Goal: Information Seeking & Learning: Check status

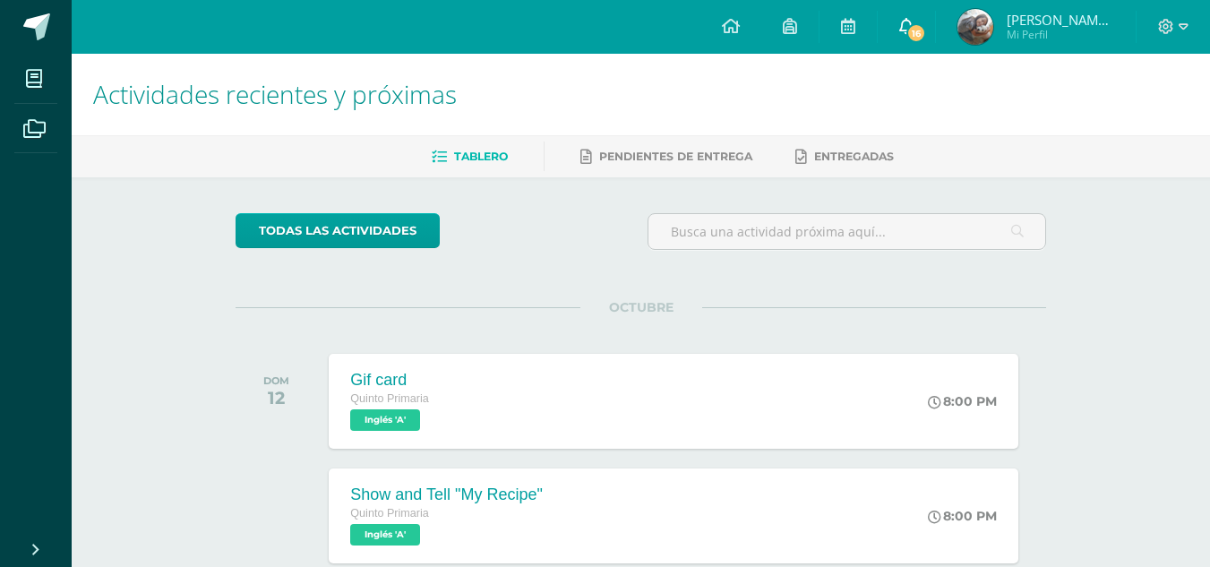
click at [926, 37] on span "16" at bounding box center [917, 33] width 20 height 20
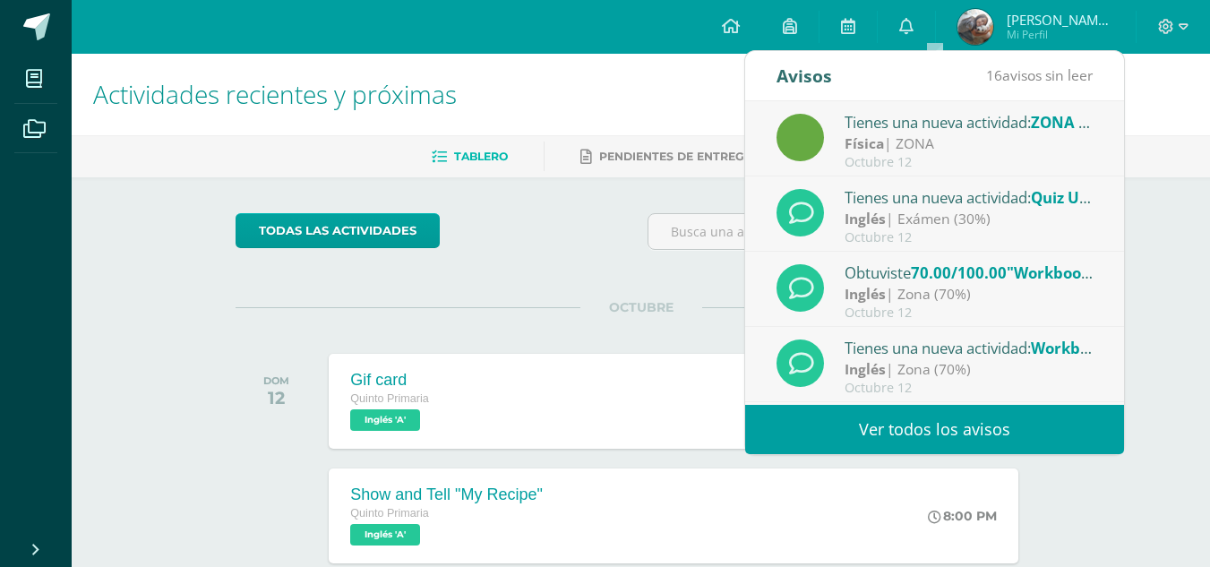
click at [955, 421] on link "Ver todos los avisos" at bounding box center [934, 429] width 379 height 49
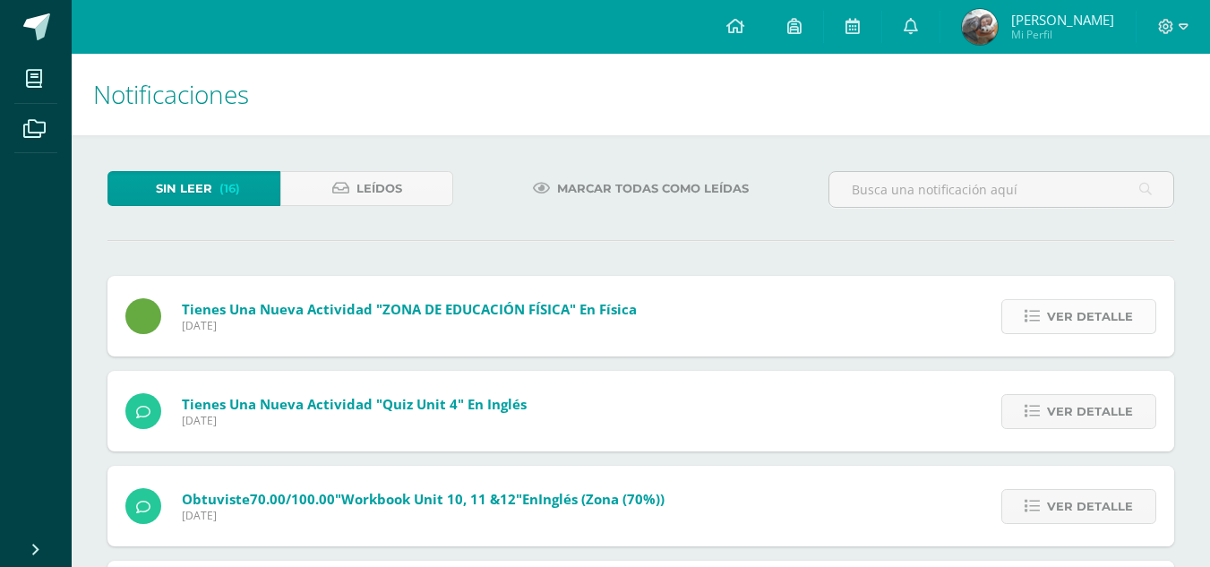
click at [1055, 315] on span "Ver detalle" at bounding box center [1090, 316] width 86 height 33
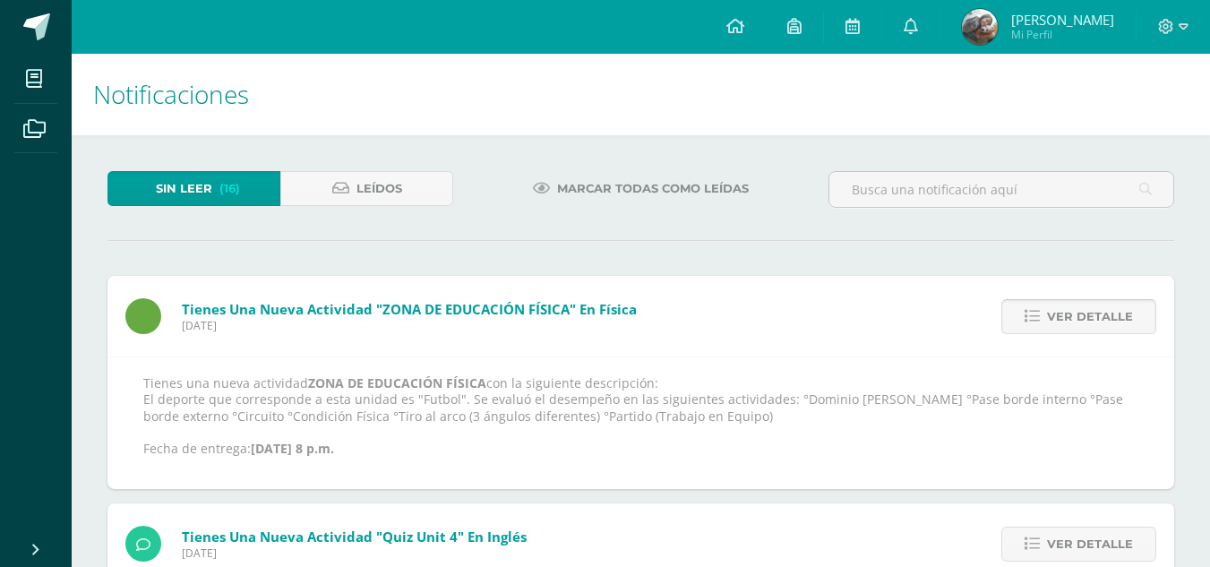
click at [1055, 315] on span "Ver detalle" at bounding box center [1090, 316] width 86 height 33
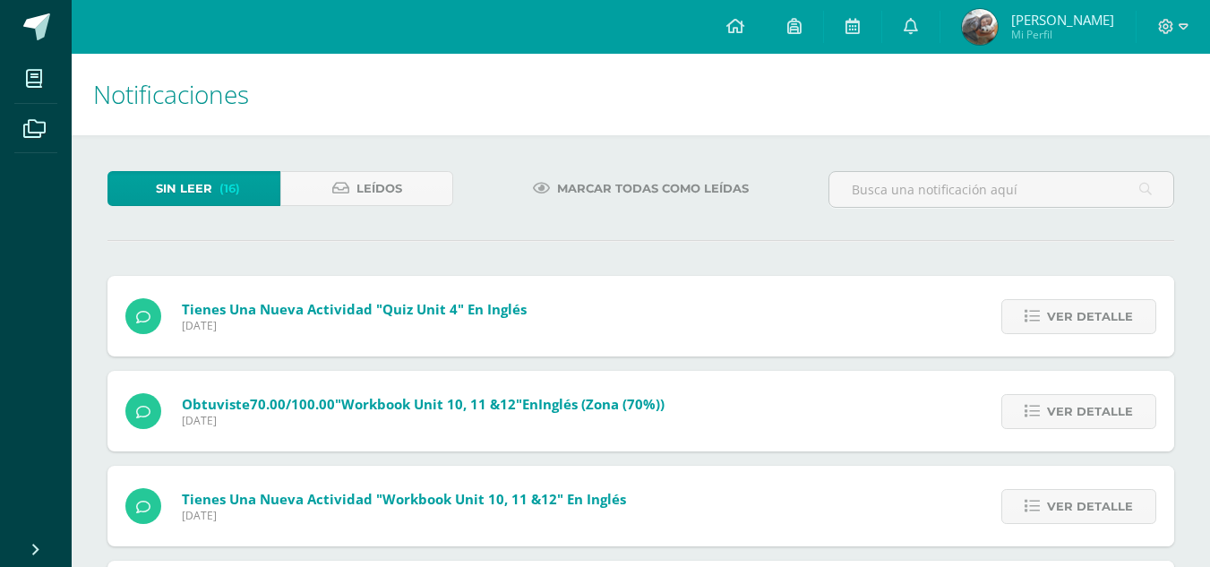
click at [1055, 315] on span "Ver detalle" at bounding box center [1090, 316] width 86 height 33
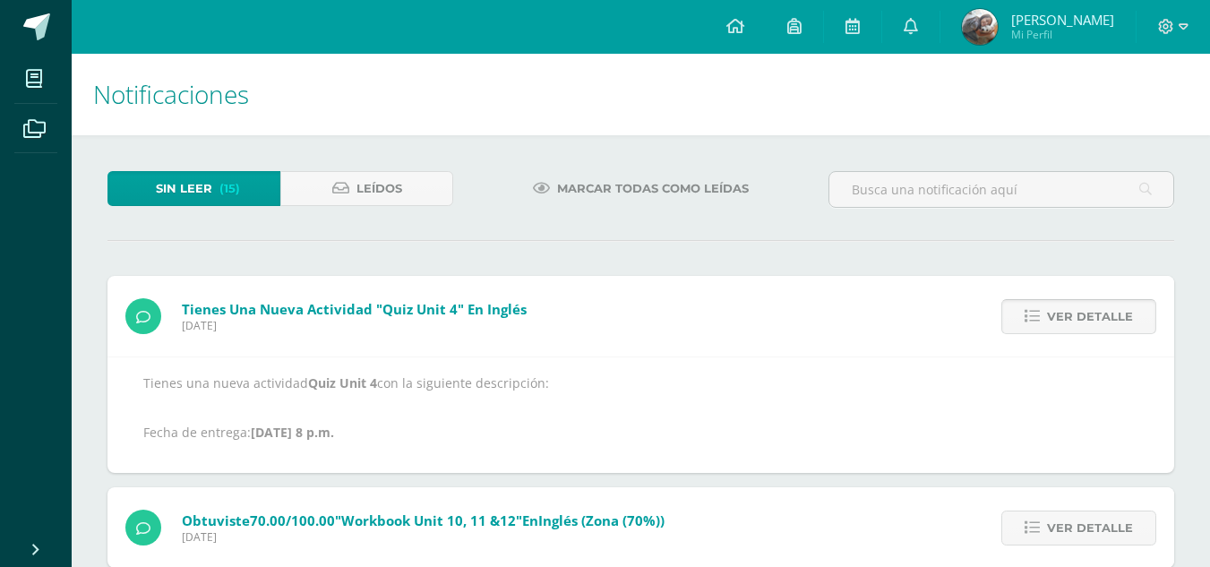
click at [1054, 314] on span "Ver detalle" at bounding box center [1090, 316] width 86 height 33
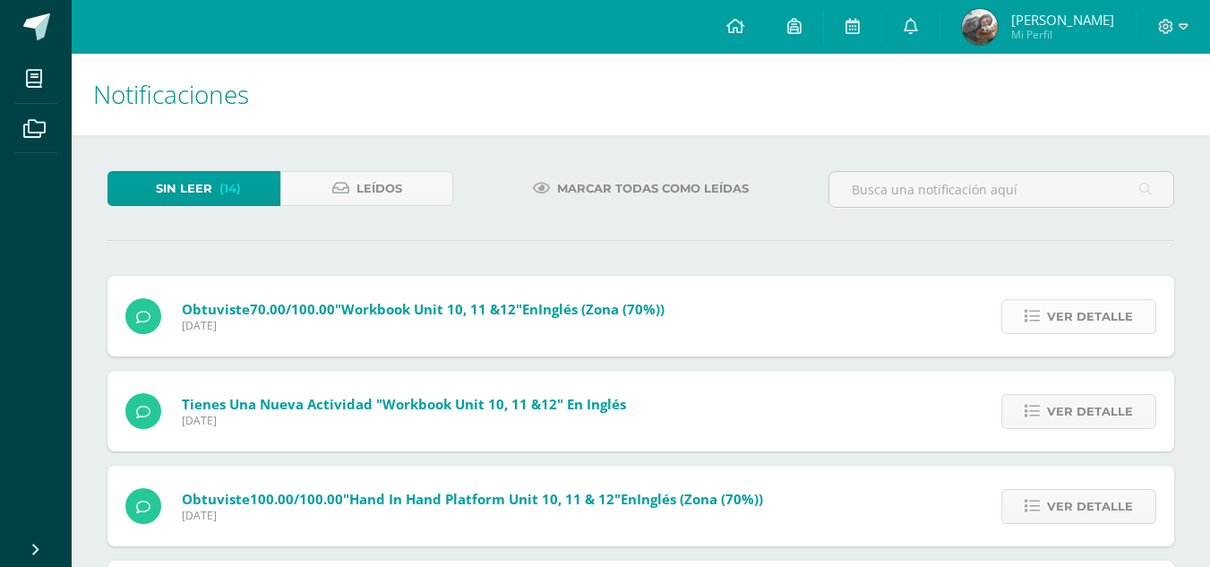
click at [1049, 313] on link "Ver detalle" at bounding box center [1079, 316] width 155 height 35
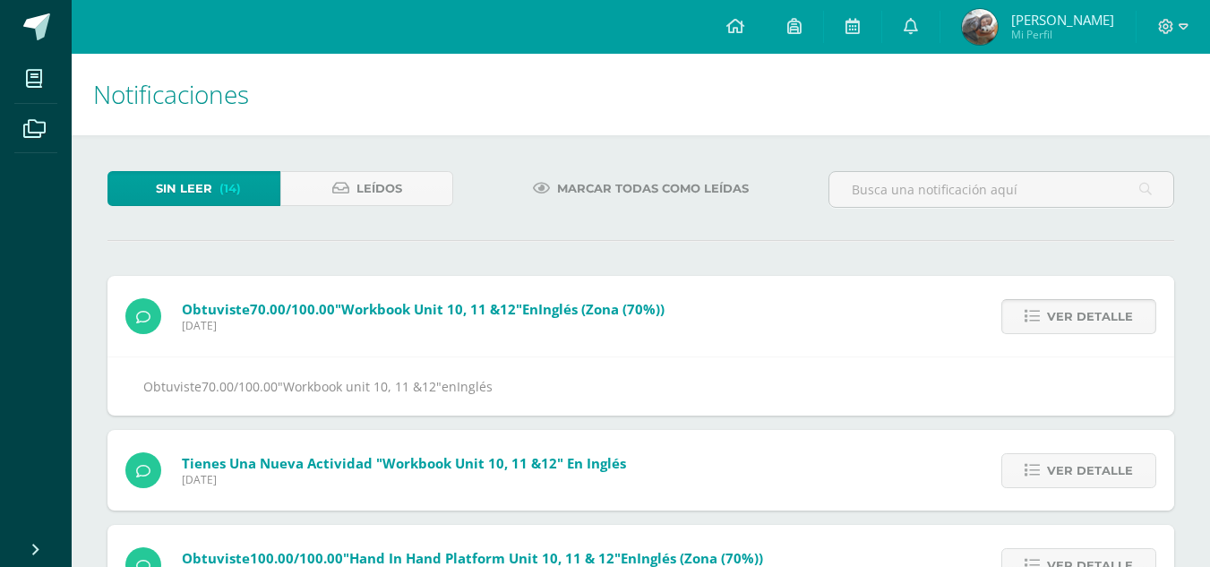
click at [1049, 313] on link "Ver detalle" at bounding box center [1079, 316] width 155 height 35
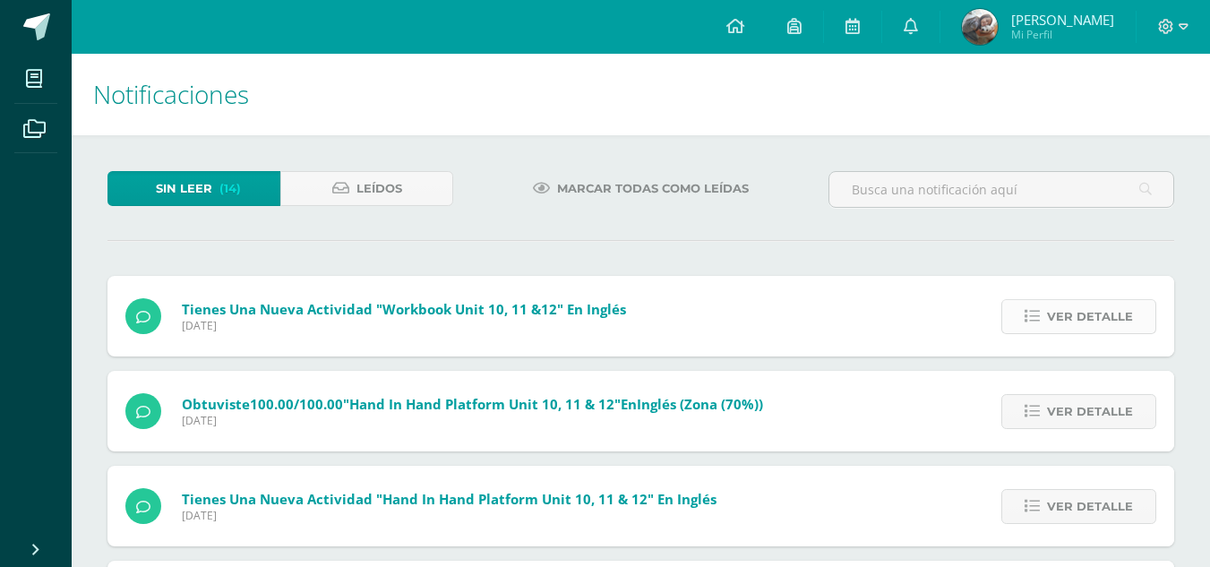
click at [1049, 313] on link "Ver detalle" at bounding box center [1079, 316] width 155 height 35
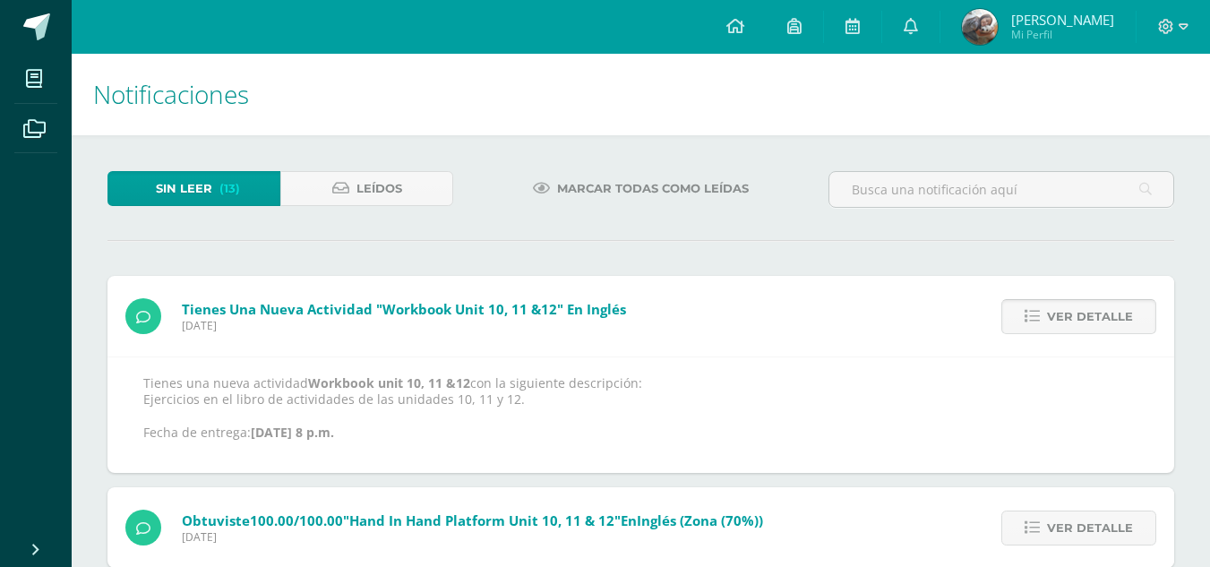
click at [1049, 313] on link "Ver detalle" at bounding box center [1079, 316] width 155 height 35
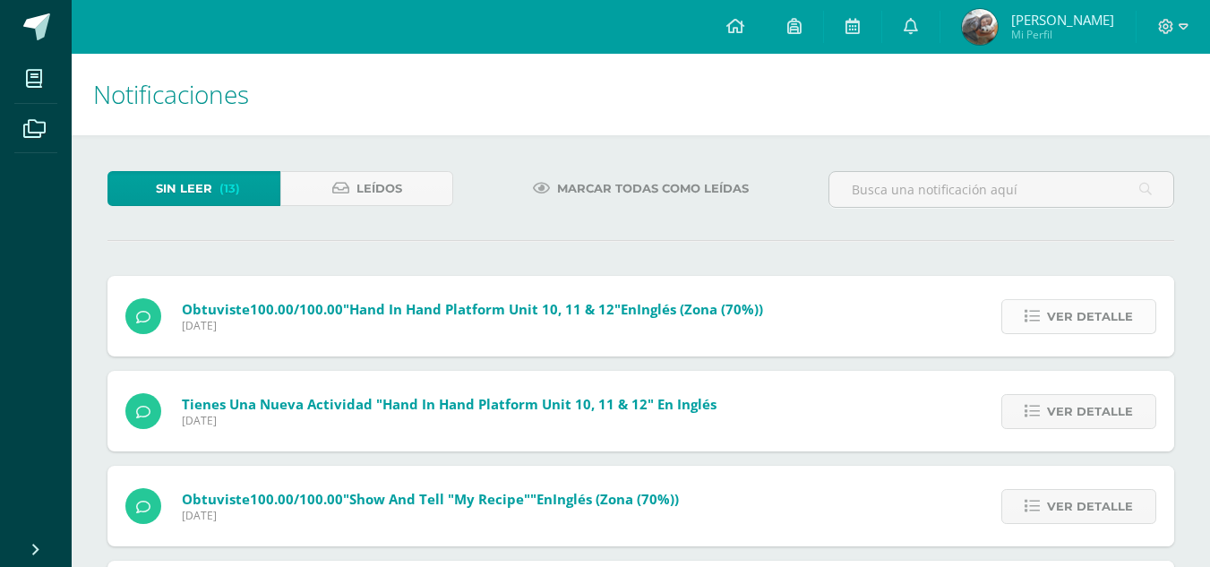
click at [1039, 311] on icon at bounding box center [1032, 316] width 15 height 15
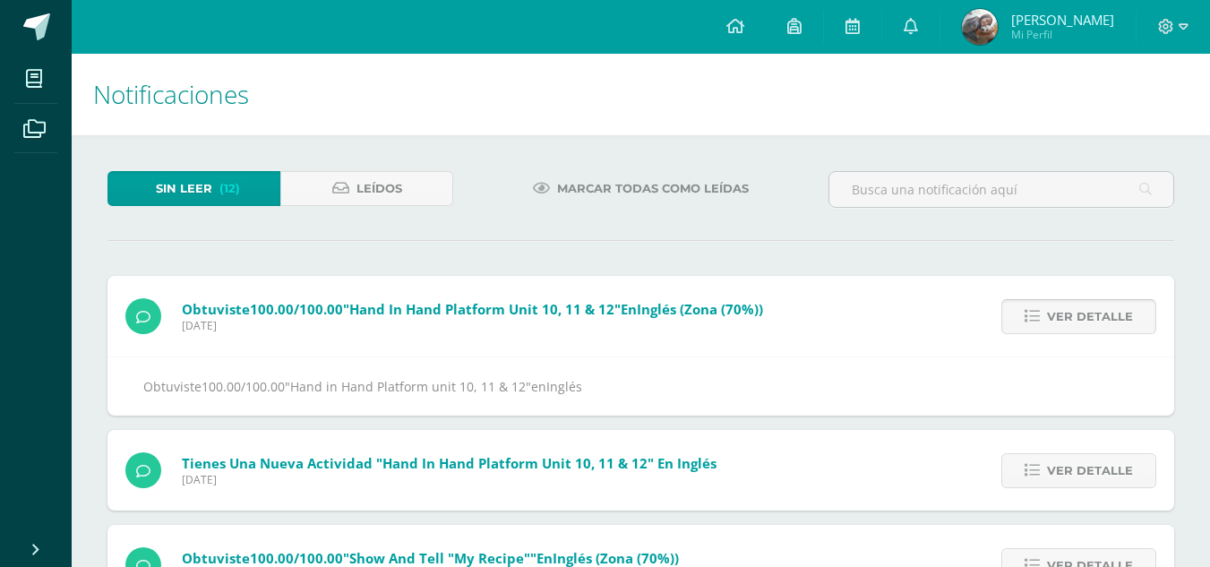
click at [1039, 311] on icon at bounding box center [1032, 316] width 15 height 15
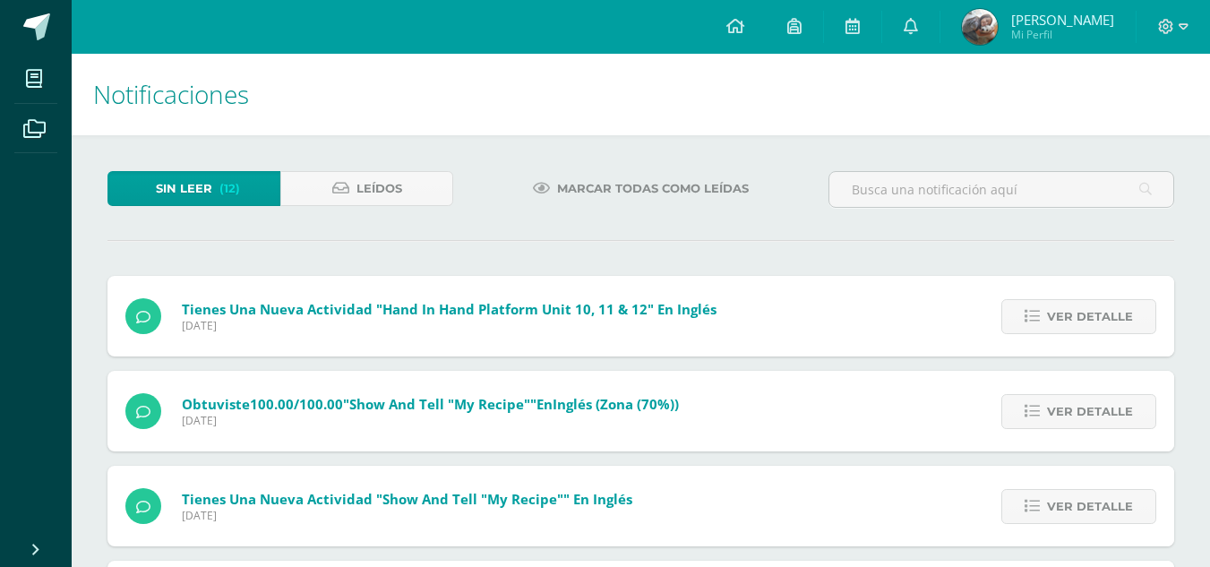
click at [1039, 311] on icon at bounding box center [1032, 316] width 15 height 15
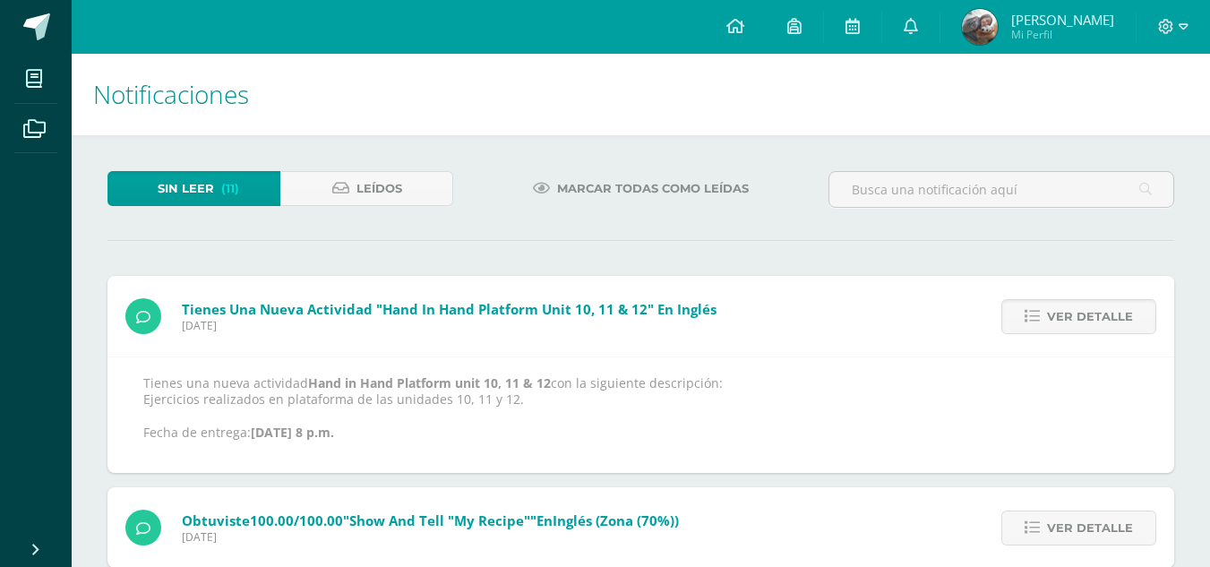
click at [1039, 311] on icon at bounding box center [1032, 316] width 15 height 15
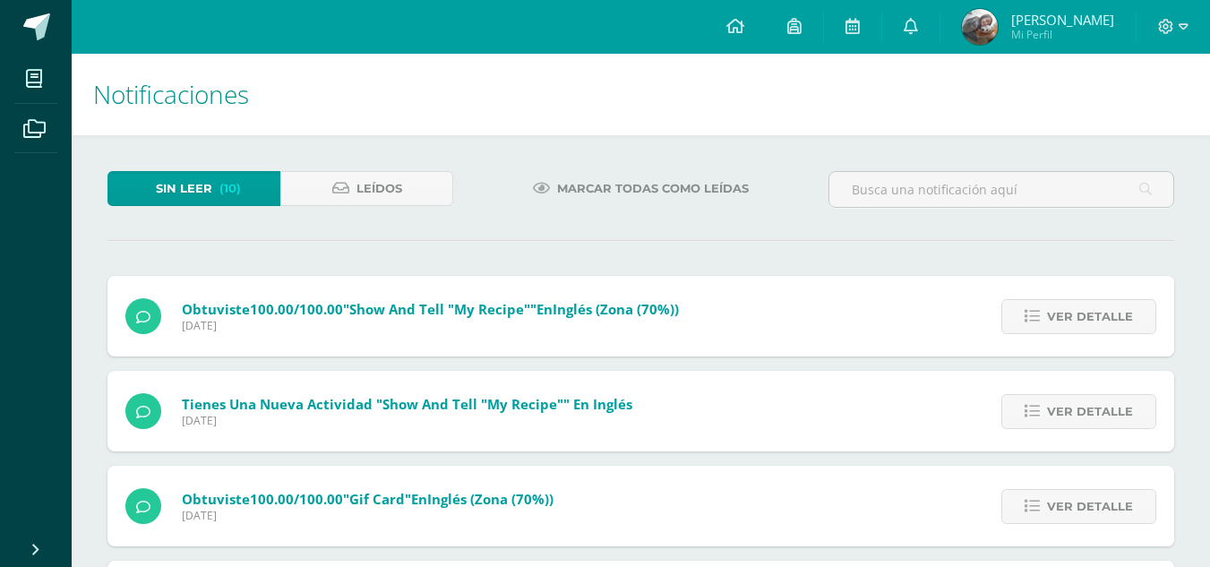
click at [1039, 311] on icon at bounding box center [1032, 316] width 15 height 15
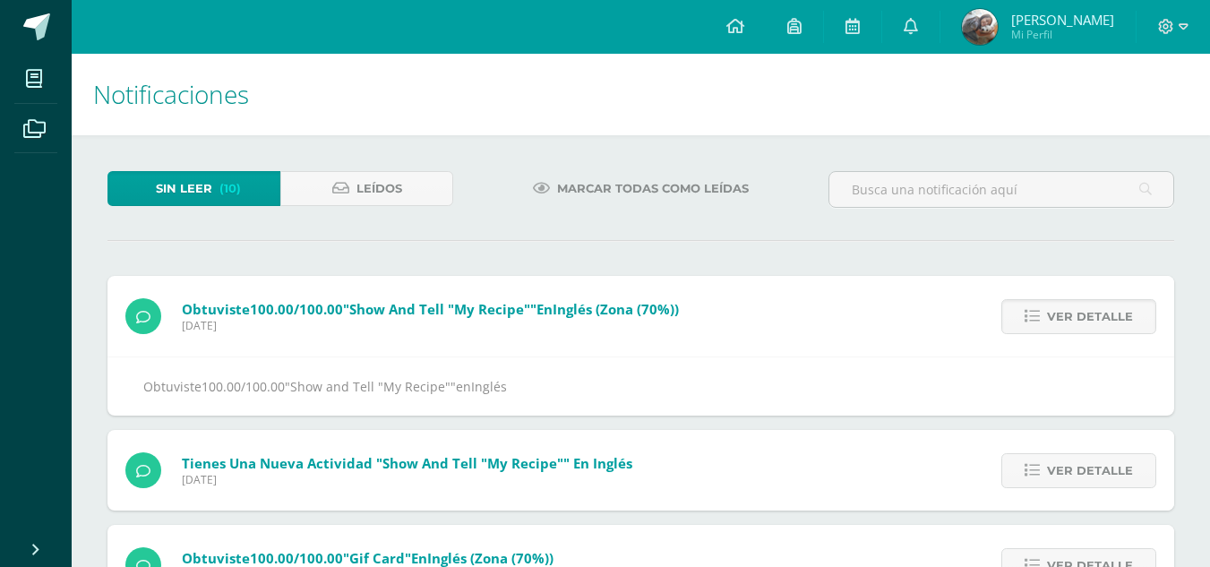
click at [1039, 311] on icon at bounding box center [1032, 316] width 15 height 15
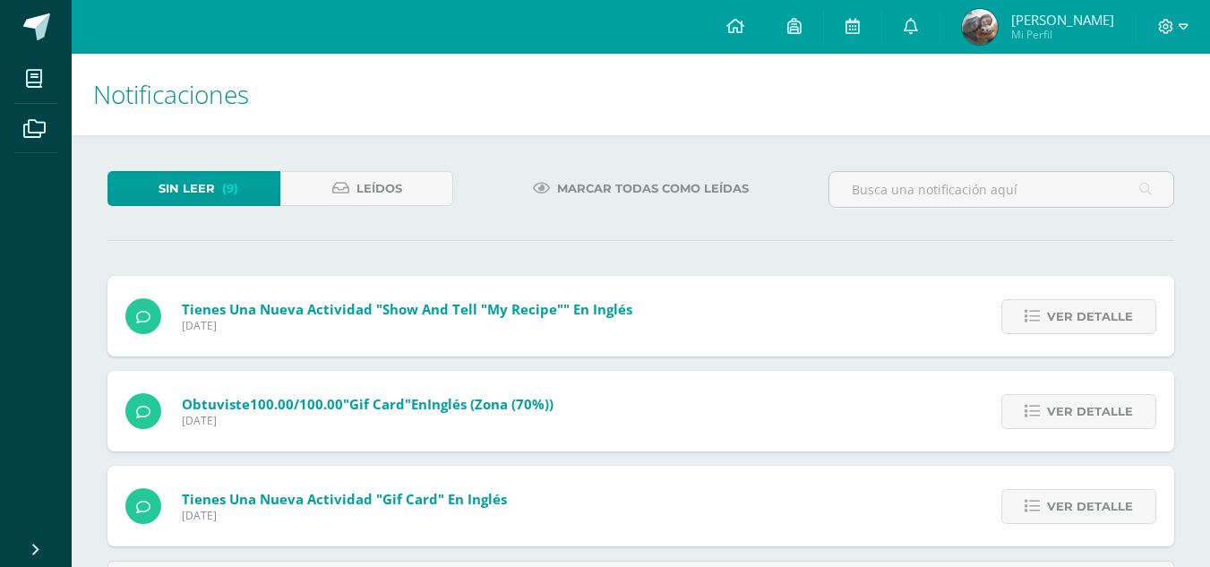
click at [1039, 311] on icon at bounding box center [1032, 316] width 15 height 15
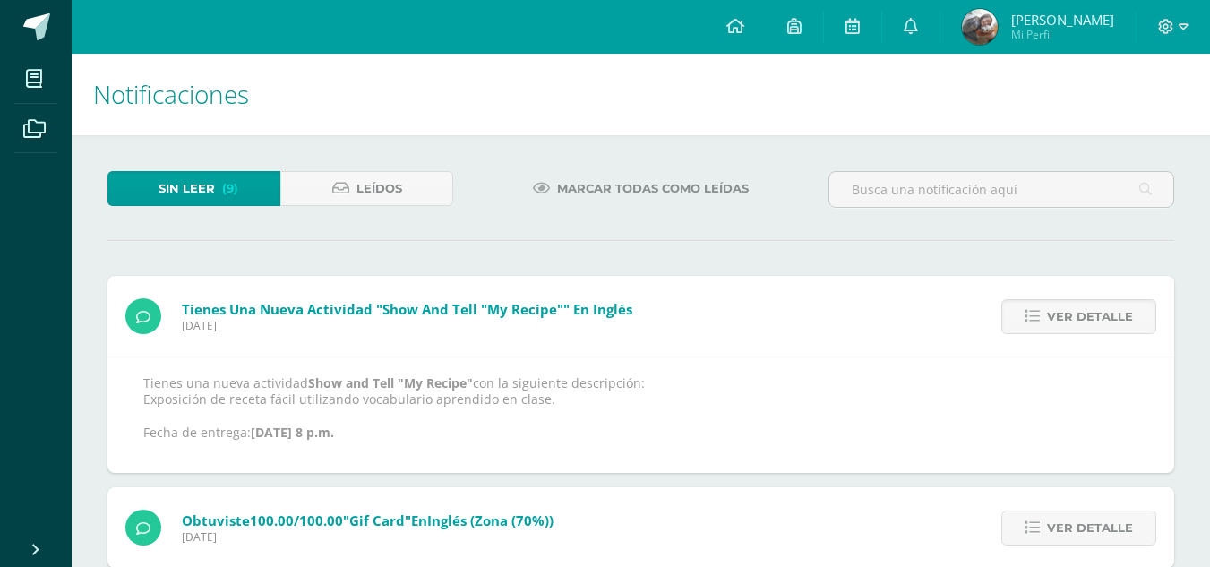
click at [1039, 311] on icon at bounding box center [1032, 316] width 15 height 15
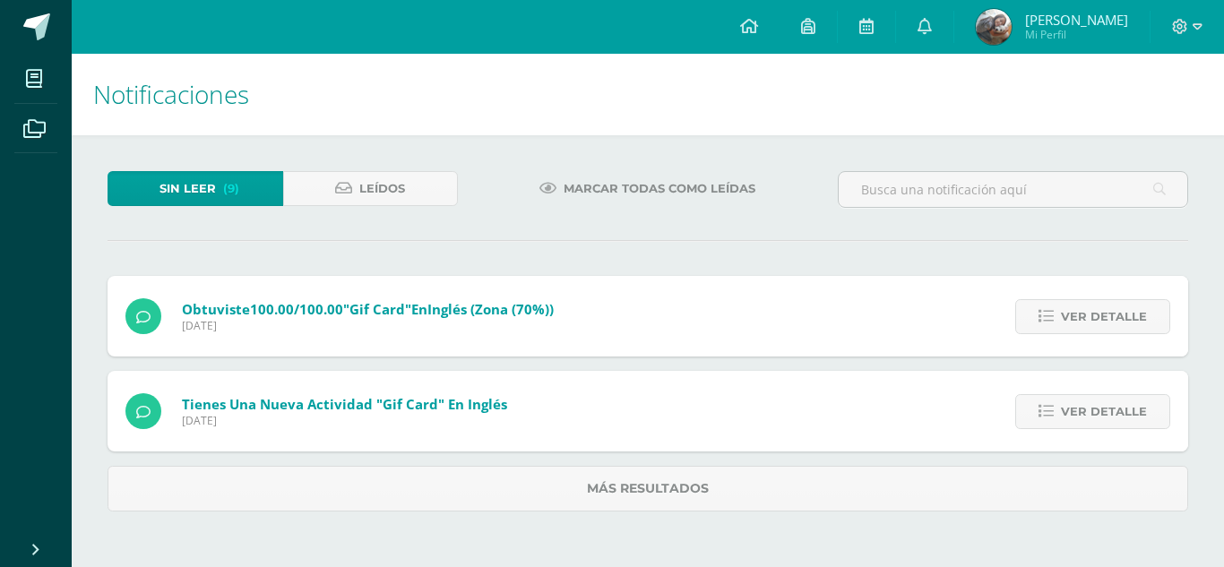
click at [1039, 311] on link "Ver detalle" at bounding box center [1092, 316] width 155 height 35
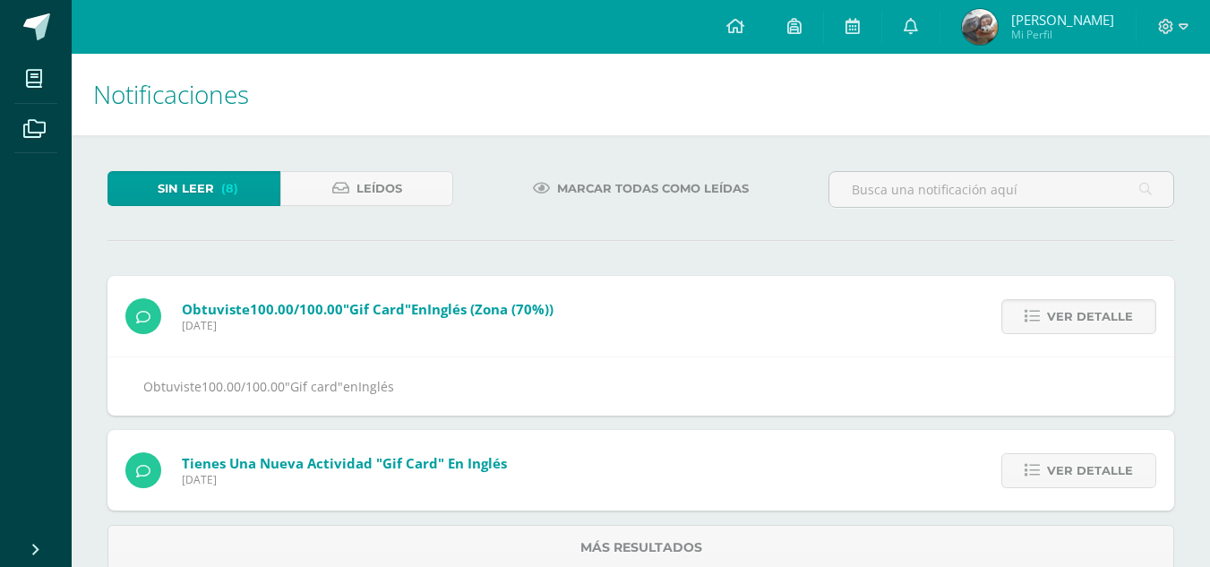
click at [1039, 311] on icon at bounding box center [1032, 316] width 15 height 15
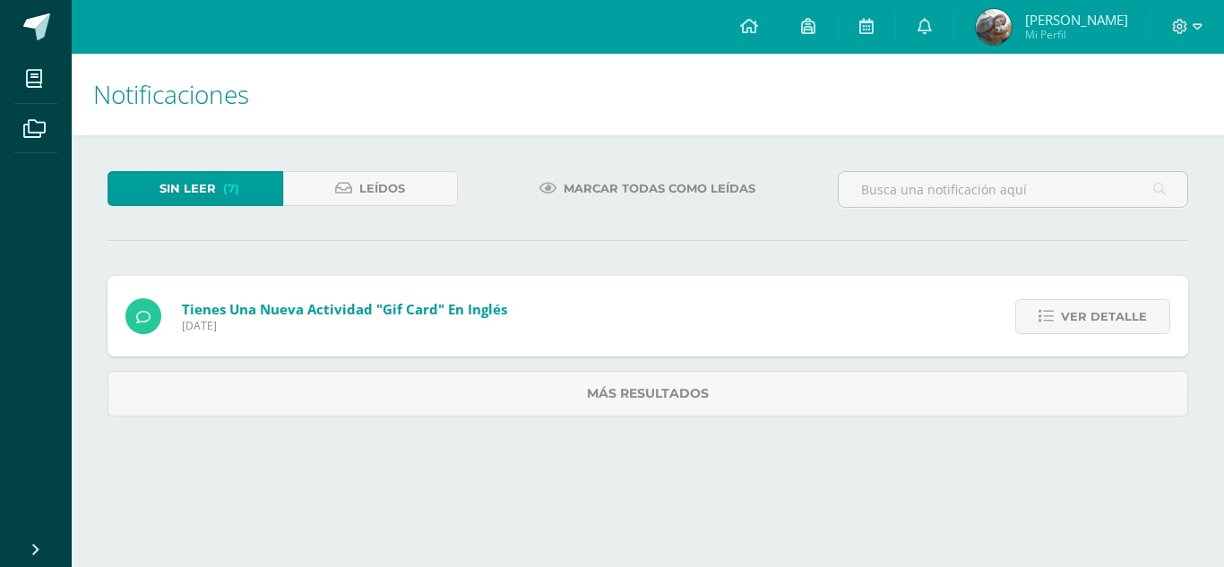
click at [1039, 311] on link "Ver detalle" at bounding box center [1092, 316] width 155 height 35
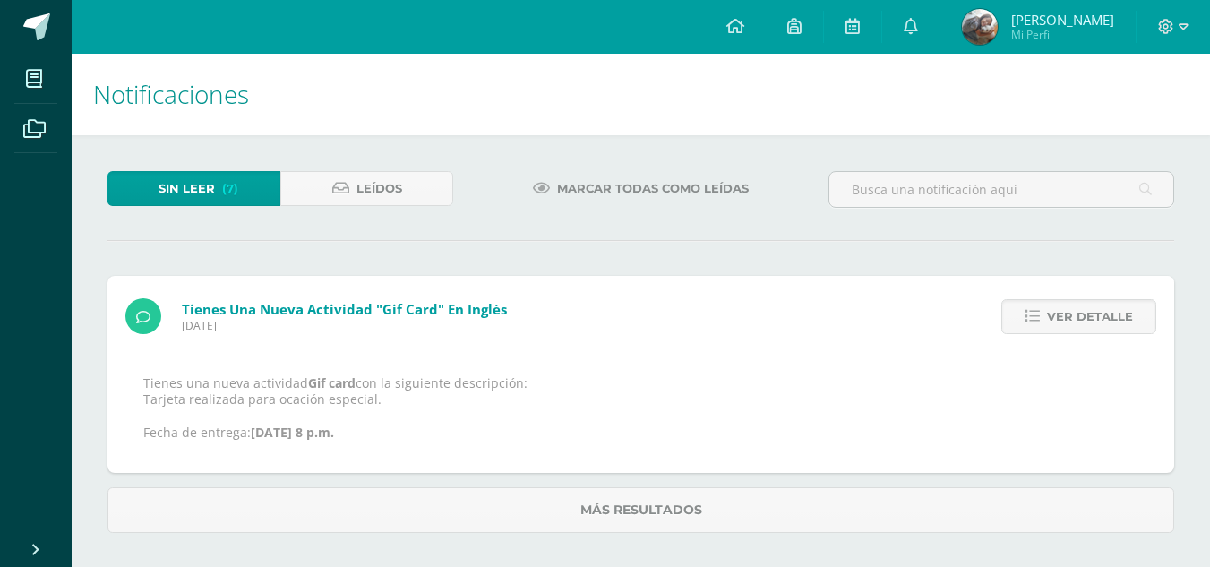
click at [1039, 311] on icon at bounding box center [1032, 316] width 15 height 15
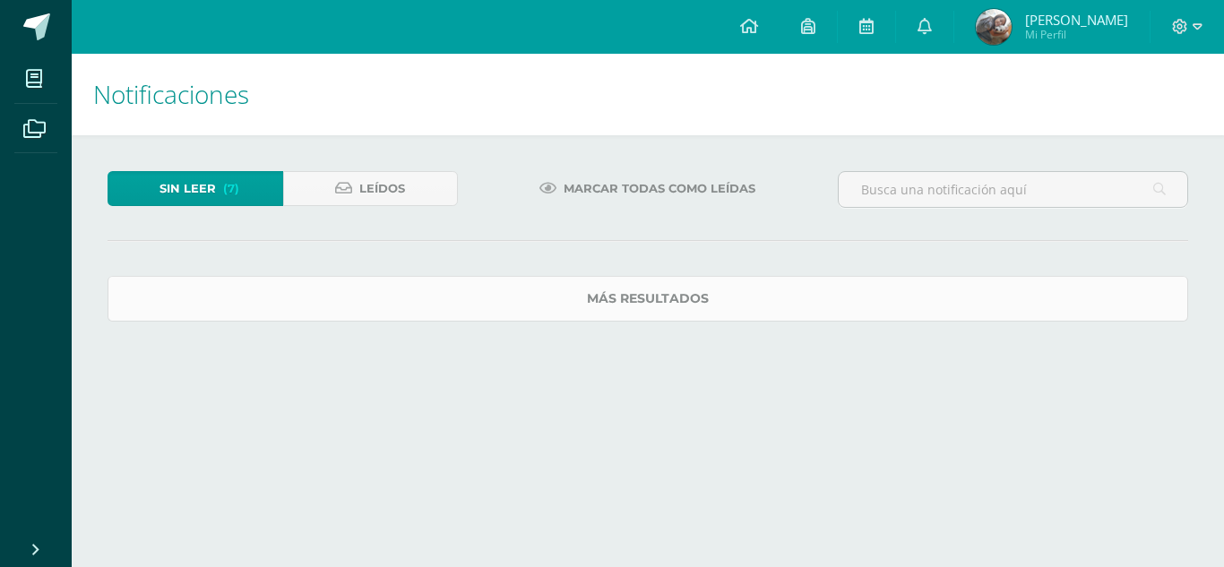
click at [1029, 306] on link "Más resultados" at bounding box center [648, 299] width 1081 height 46
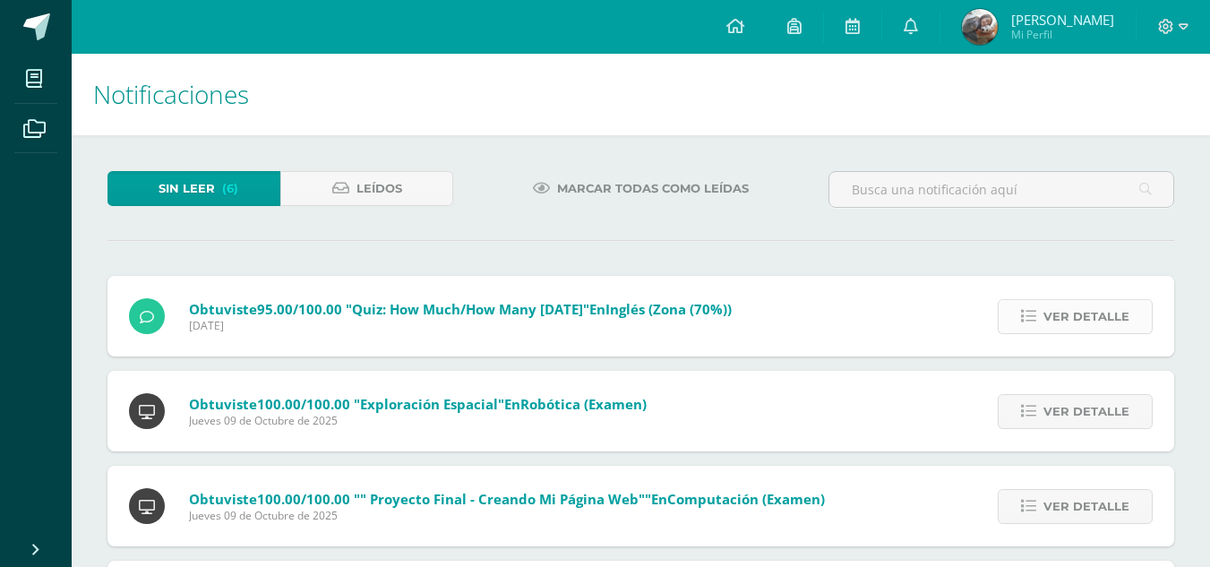
click at [1087, 306] on span "Ver detalle" at bounding box center [1087, 316] width 86 height 33
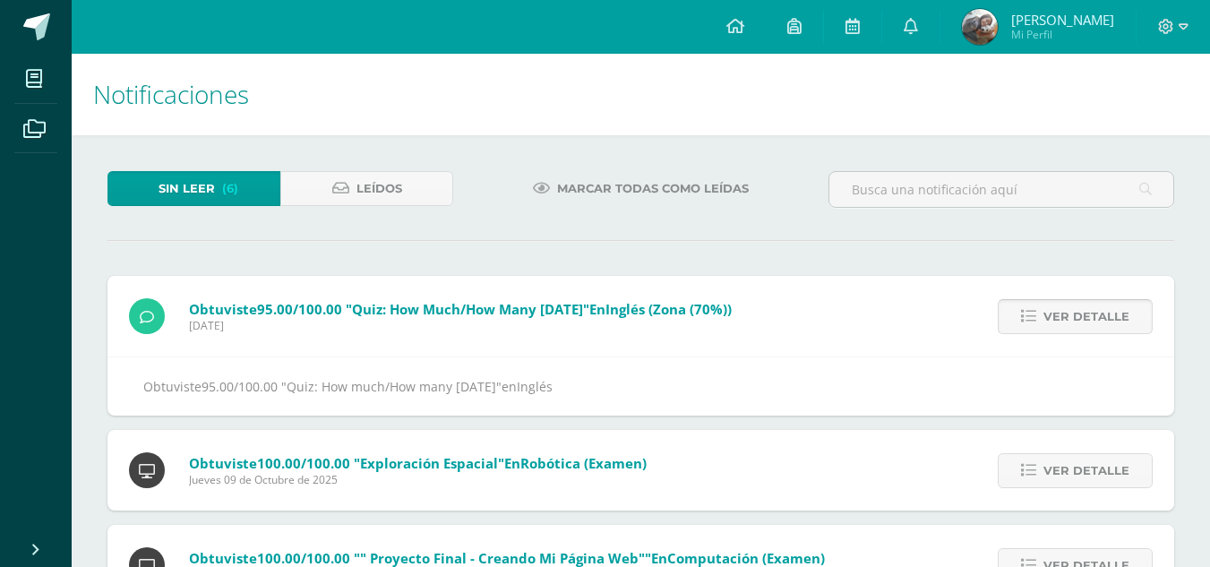
click at [1087, 306] on span "Ver detalle" at bounding box center [1087, 316] width 86 height 33
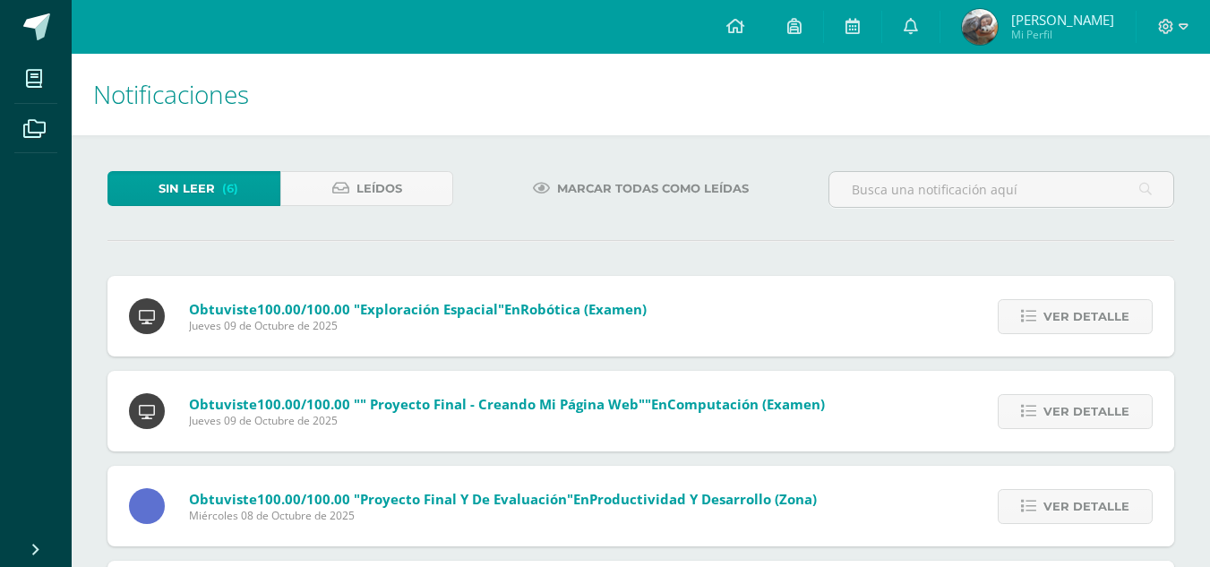
drag, startPoint x: 1087, startPoint y: 306, endPoint x: 1073, endPoint y: 287, distance: 23.9
click at [1073, 287] on div "Ver detalle" at bounding box center [1072, 316] width 203 height 81
click at [1069, 327] on span "Ver detalle" at bounding box center [1087, 316] width 86 height 33
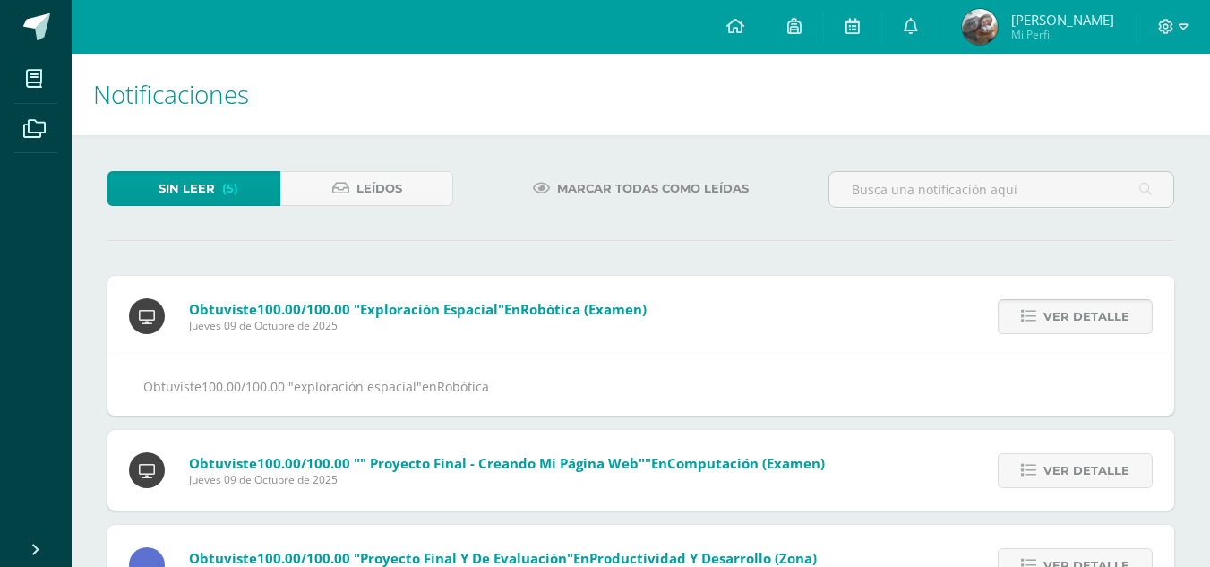
click at [1069, 327] on span "Ver detalle" at bounding box center [1087, 316] width 86 height 33
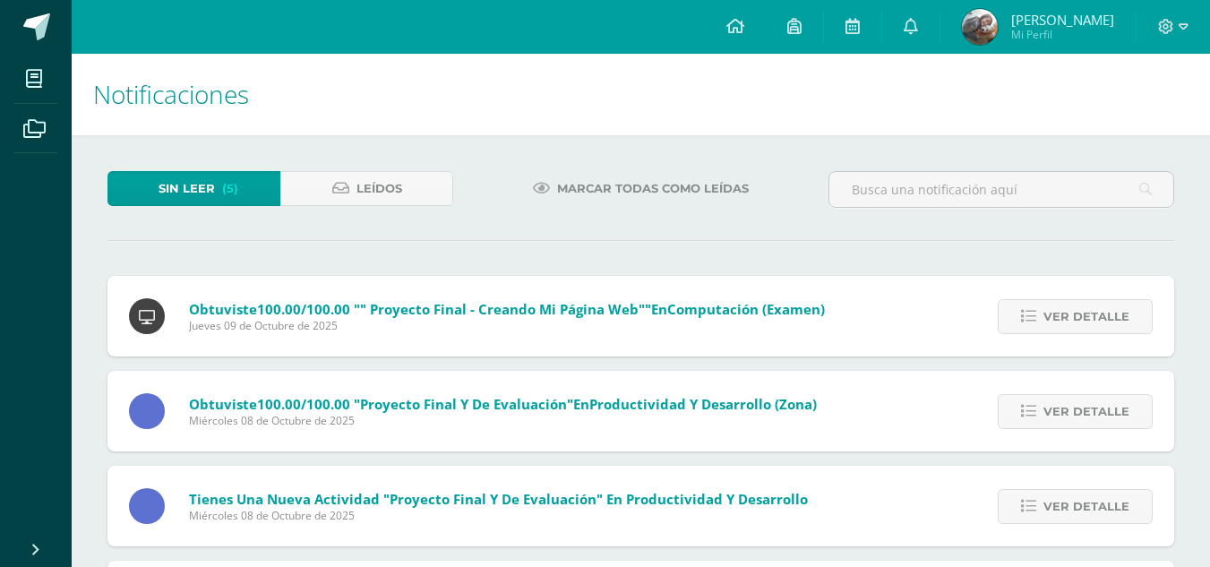
click at [1069, 327] on span "Ver detalle" at bounding box center [1087, 316] width 86 height 33
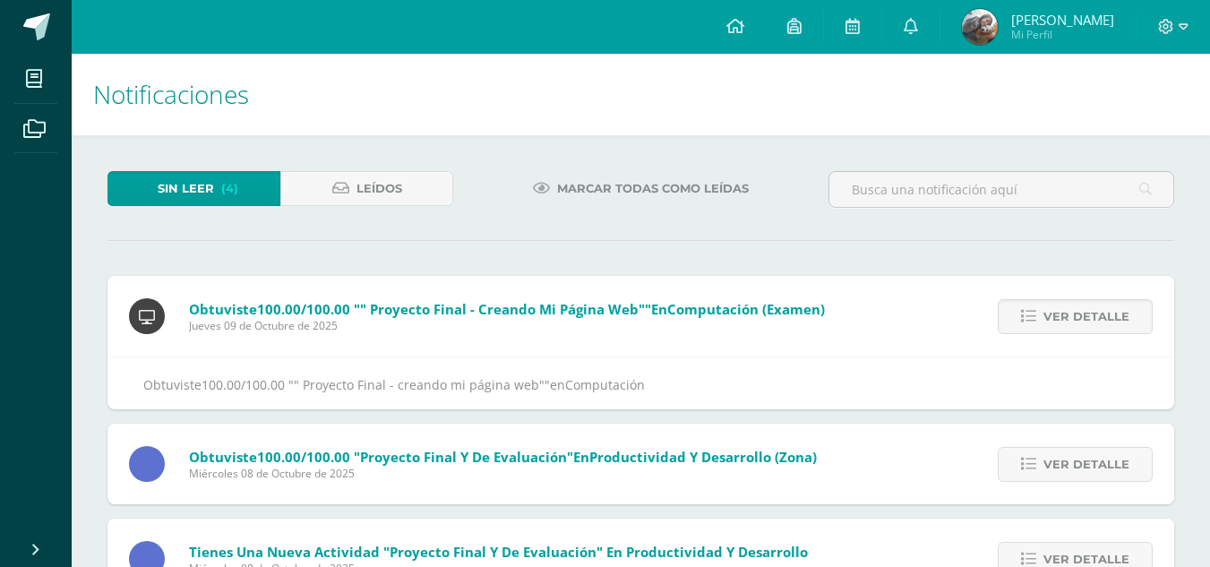
click at [1069, 327] on span "Ver detalle" at bounding box center [1087, 316] width 86 height 33
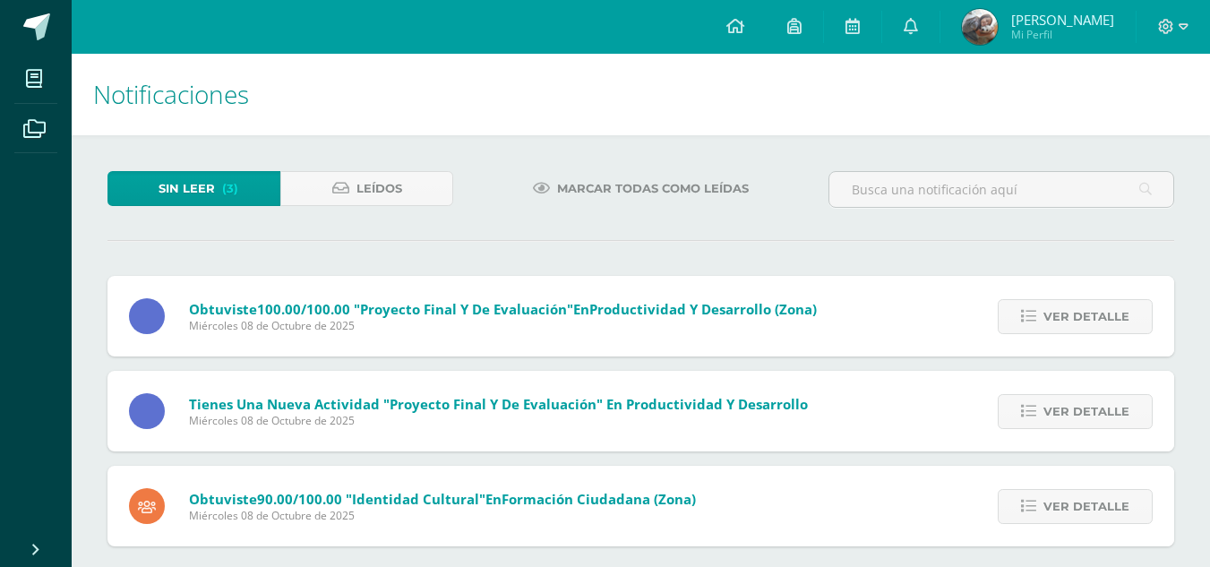
click at [1069, 327] on span "Ver detalle" at bounding box center [1087, 316] width 86 height 33
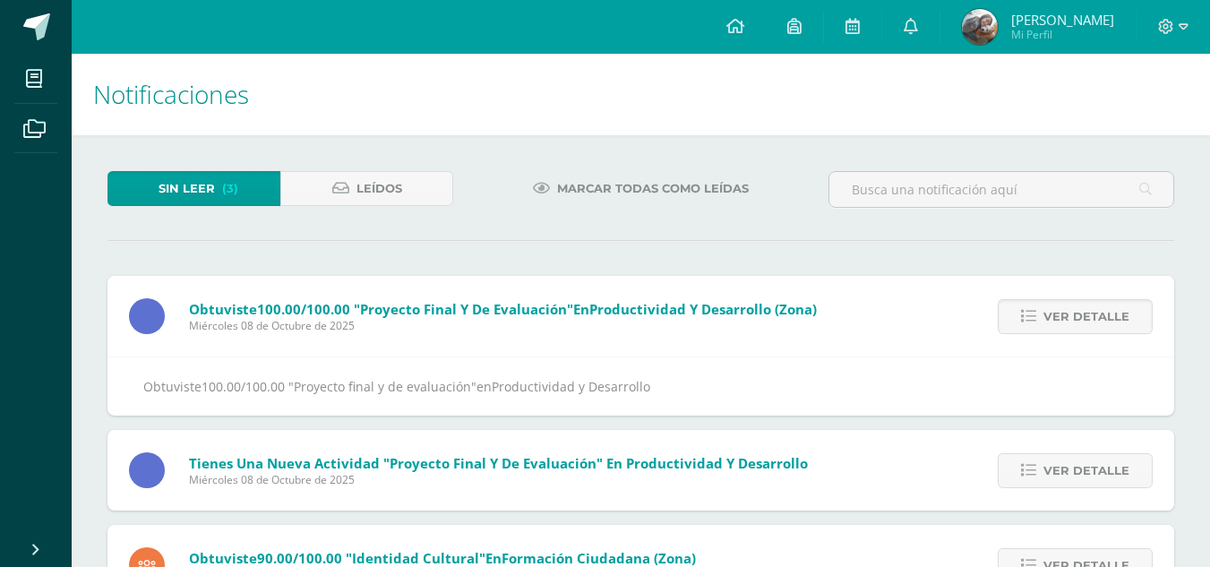
click at [1069, 327] on span "Ver detalle" at bounding box center [1087, 316] width 86 height 33
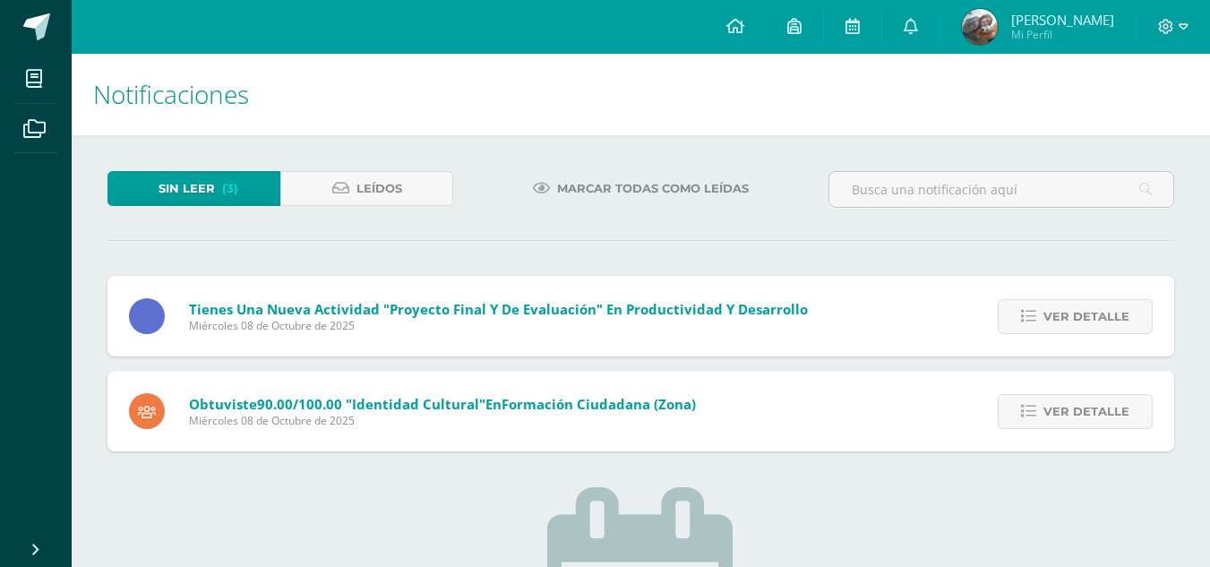
click at [1069, 327] on span "Ver detalle" at bounding box center [1087, 316] width 86 height 33
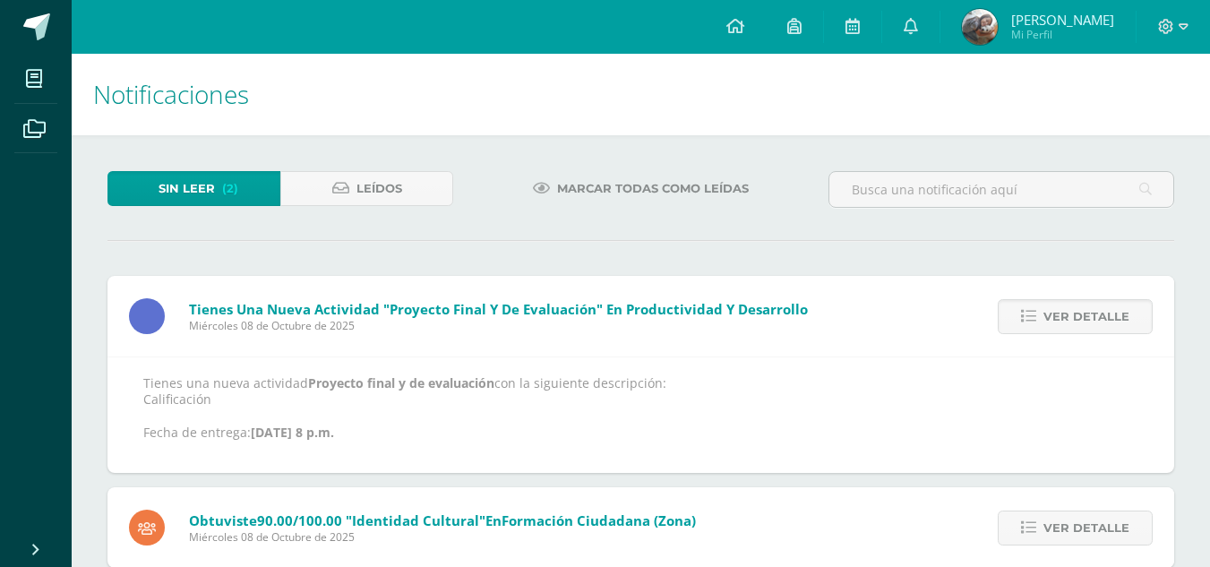
click at [1069, 327] on span "Ver detalle" at bounding box center [1087, 316] width 86 height 33
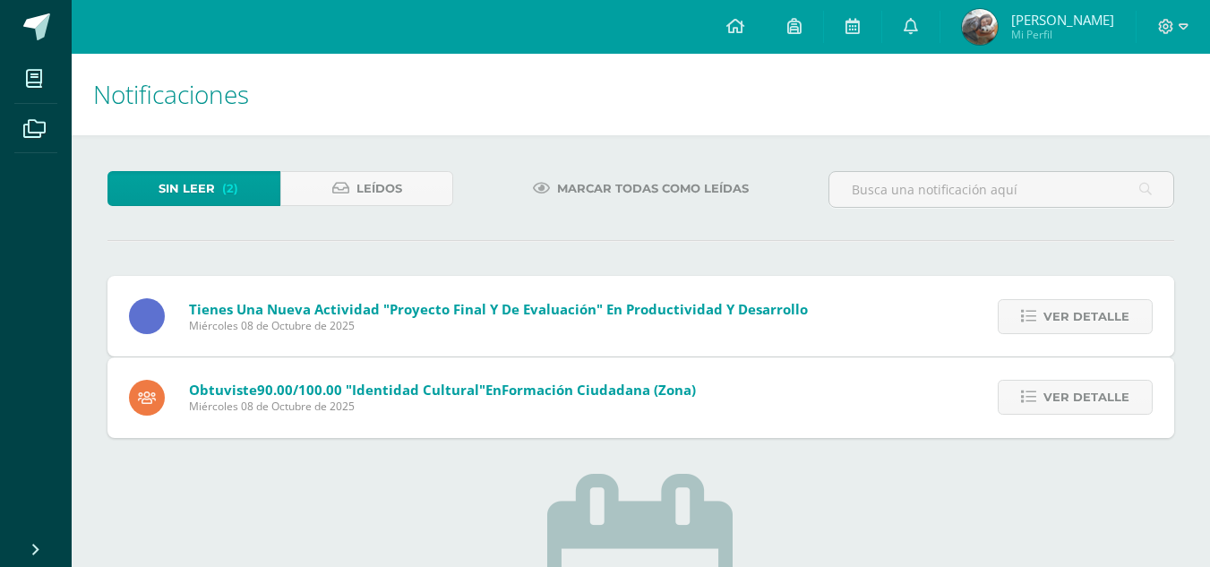
click at [1069, 327] on div "Tienes una nueva actividad "Proyecto final y de evaluación" En Productividad y …" at bounding box center [641, 356] width 1067 height 161
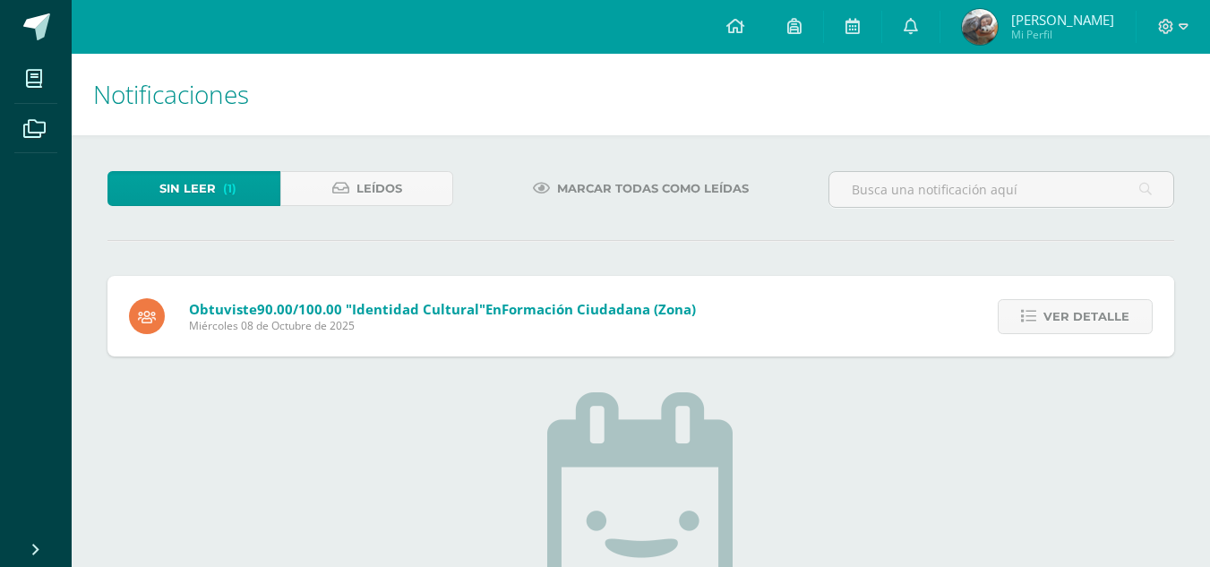
click at [1069, 327] on span "Ver detalle" at bounding box center [1087, 316] width 86 height 33
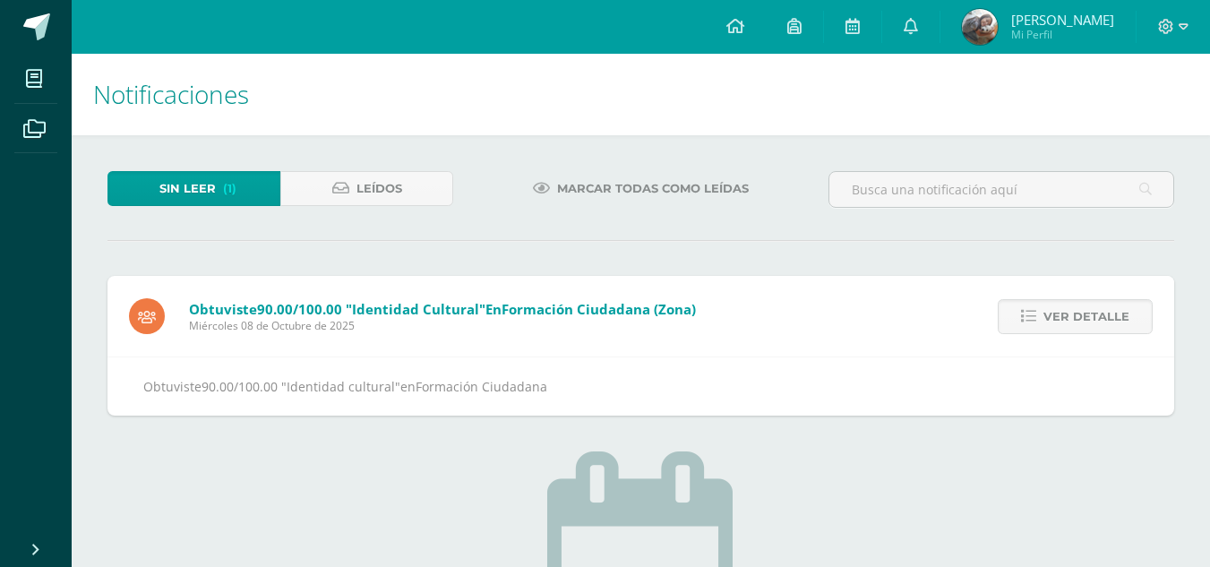
click at [1069, 327] on span "Ver detalle" at bounding box center [1087, 316] width 86 height 33
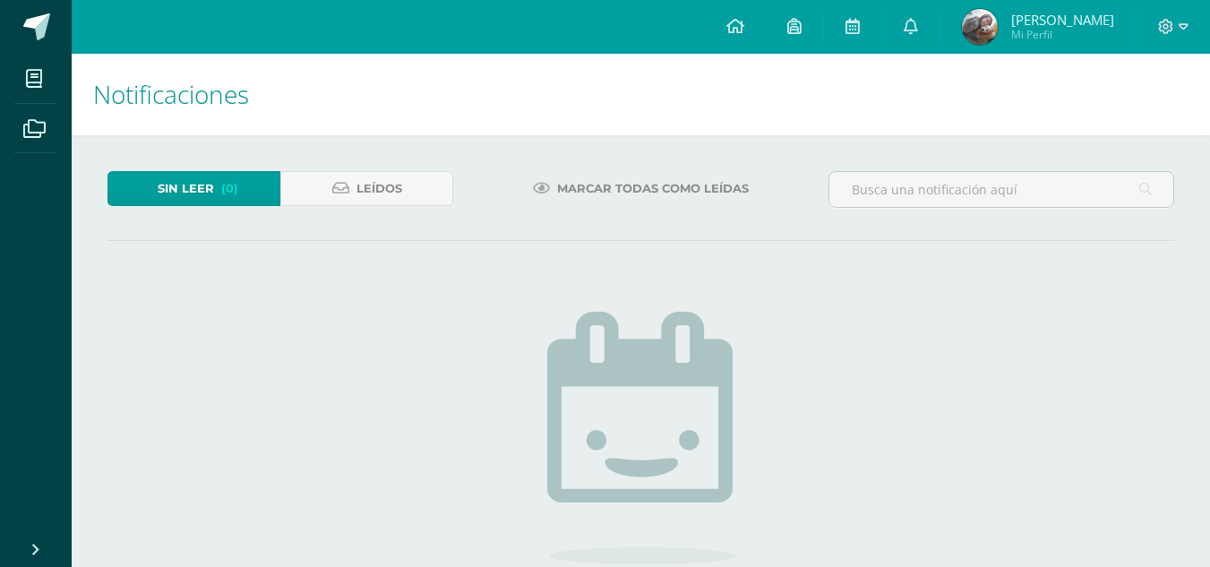
click at [1086, 37] on span "Mi Perfil" at bounding box center [1063, 34] width 103 height 15
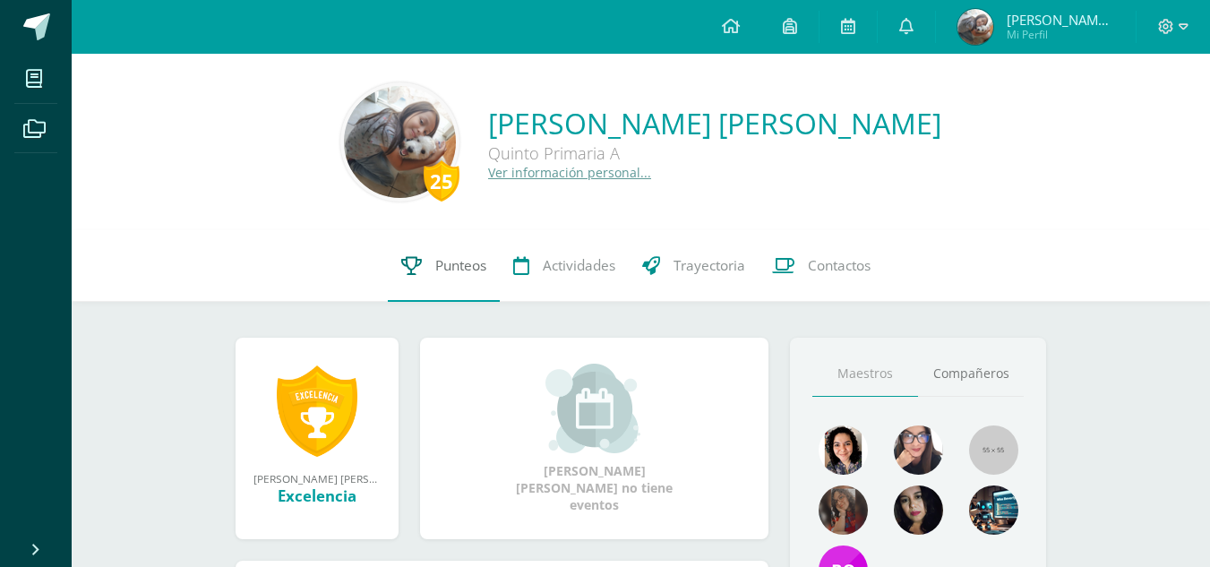
click at [431, 270] on link "Punteos" at bounding box center [444, 266] width 112 height 72
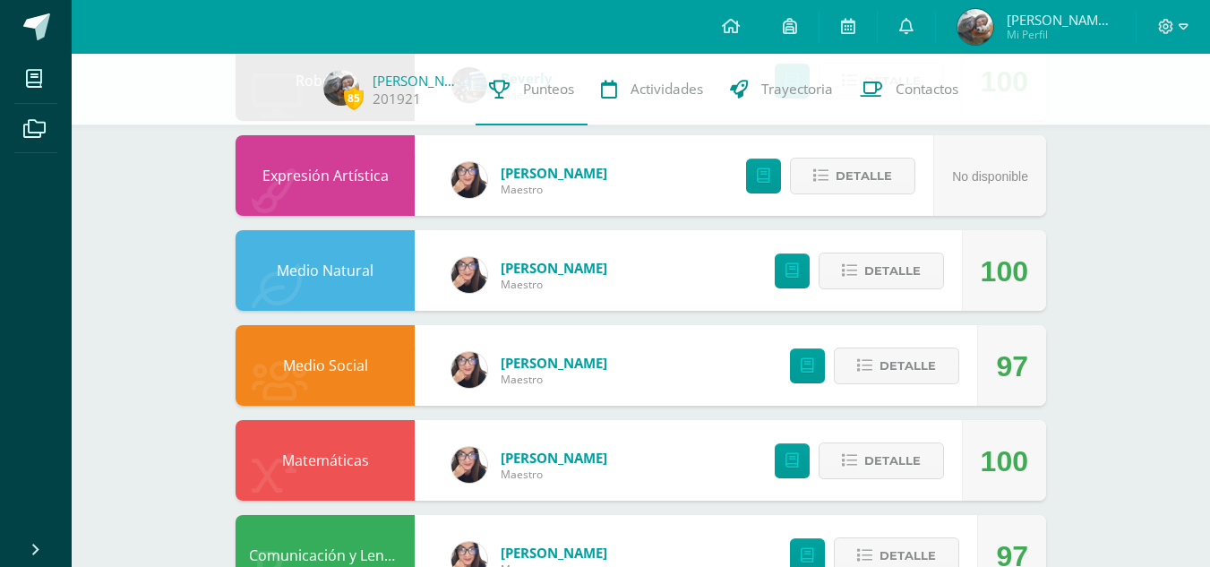
scroll to position [186, 0]
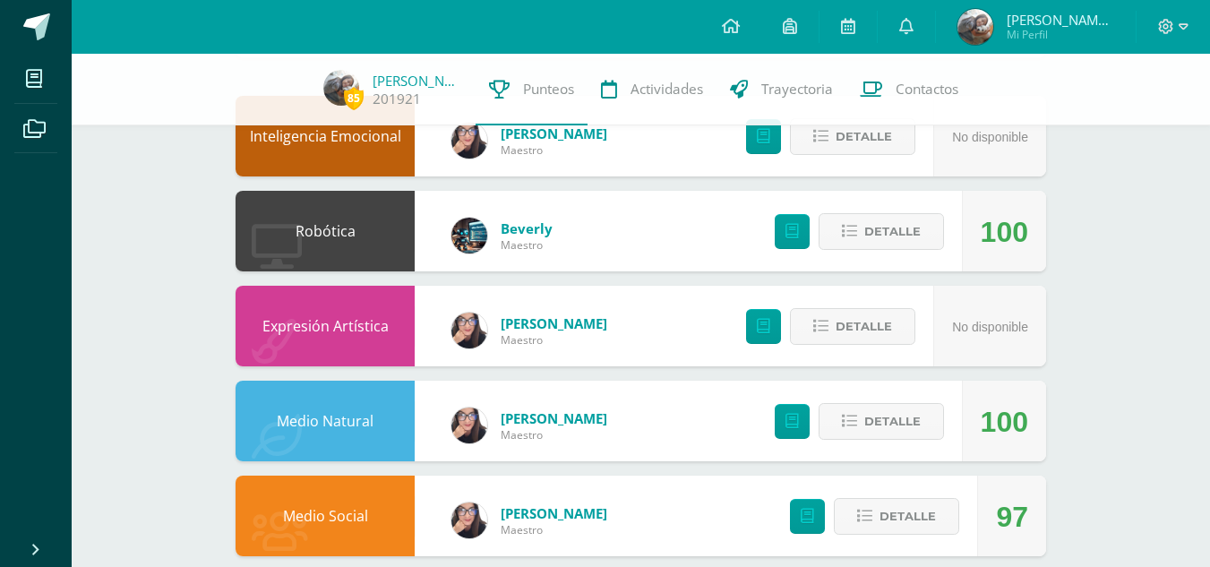
click at [1091, 34] on span "Mi Perfil" at bounding box center [1061, 34] width 108 height 15
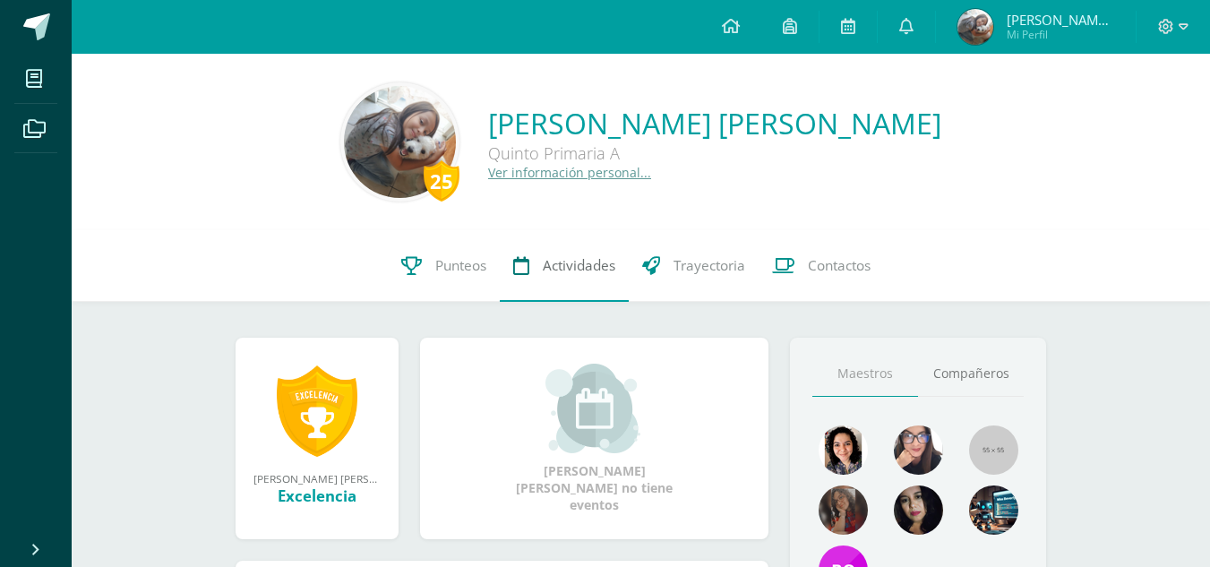
click at [591, 280] on link "Actividades" at bounding box center [564, 266] width 129 height 72
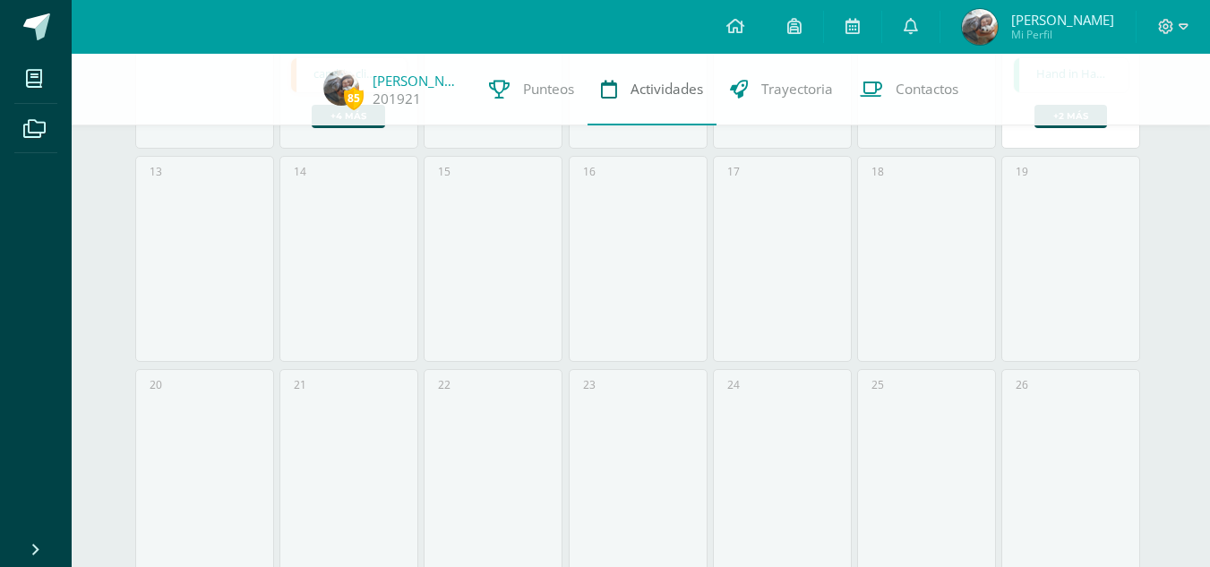
scroll to position [399, 0]
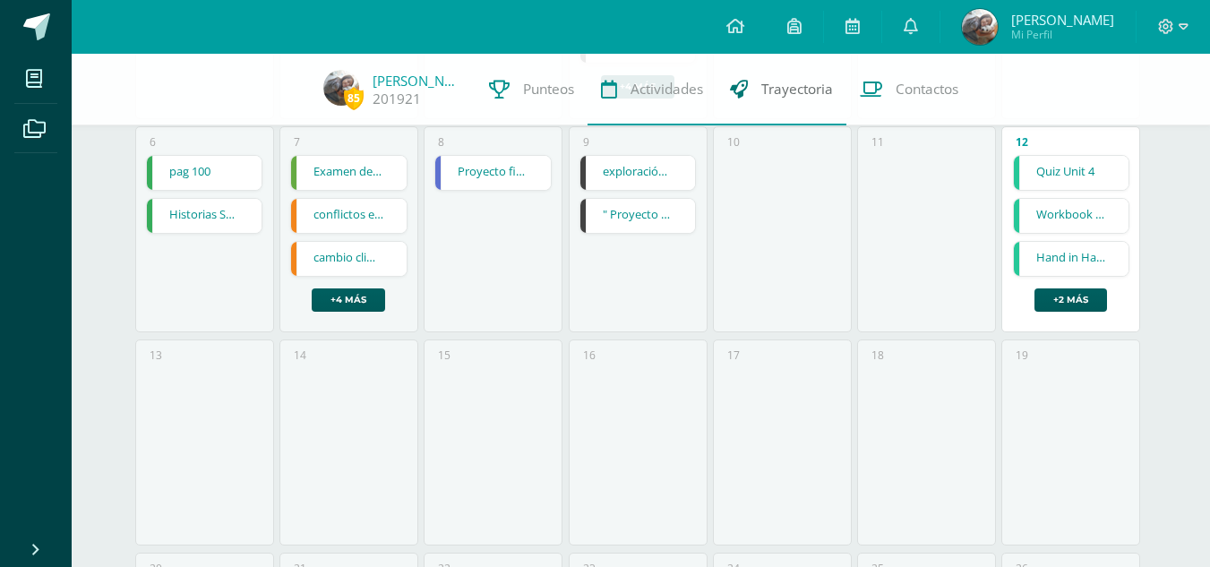
click at [730, 97] on icon at bounding box center [739, 89] width 18 height 19
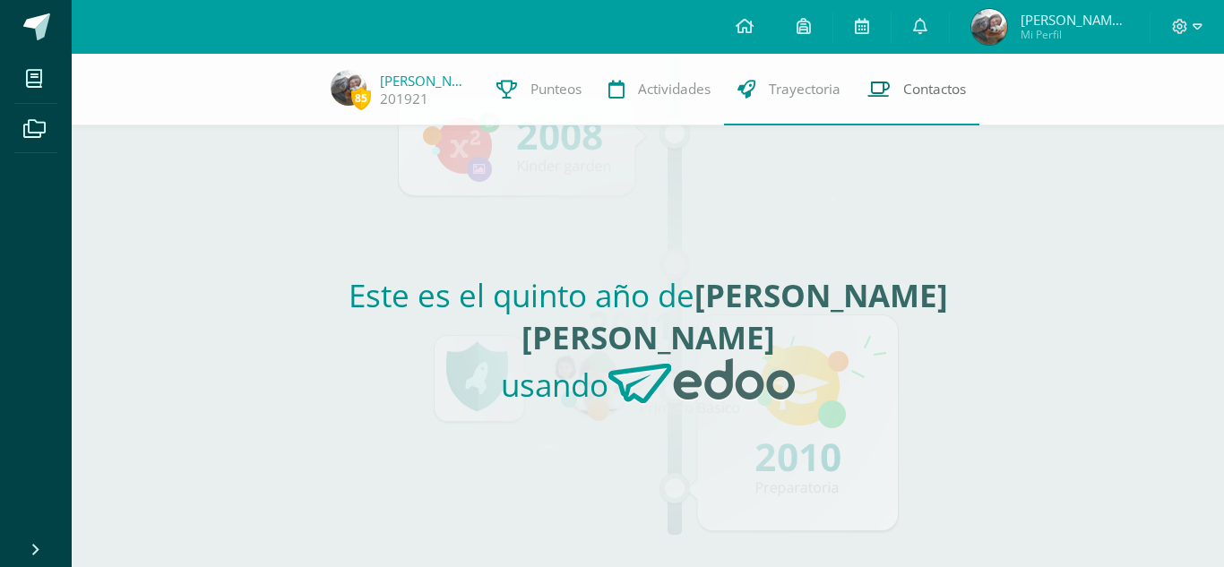
click at [877, 73] on link "Contactos" at bounding box center [916, 90] width 125 height 72
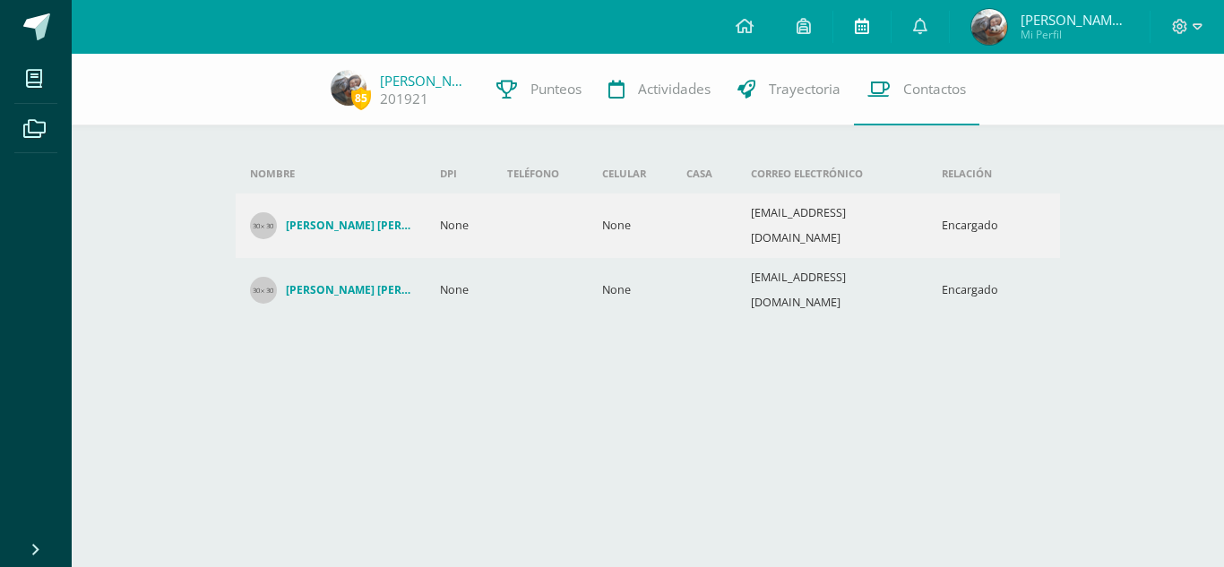
click at [865, 49] on link at bounding box center [861, 27] width 57 height 54
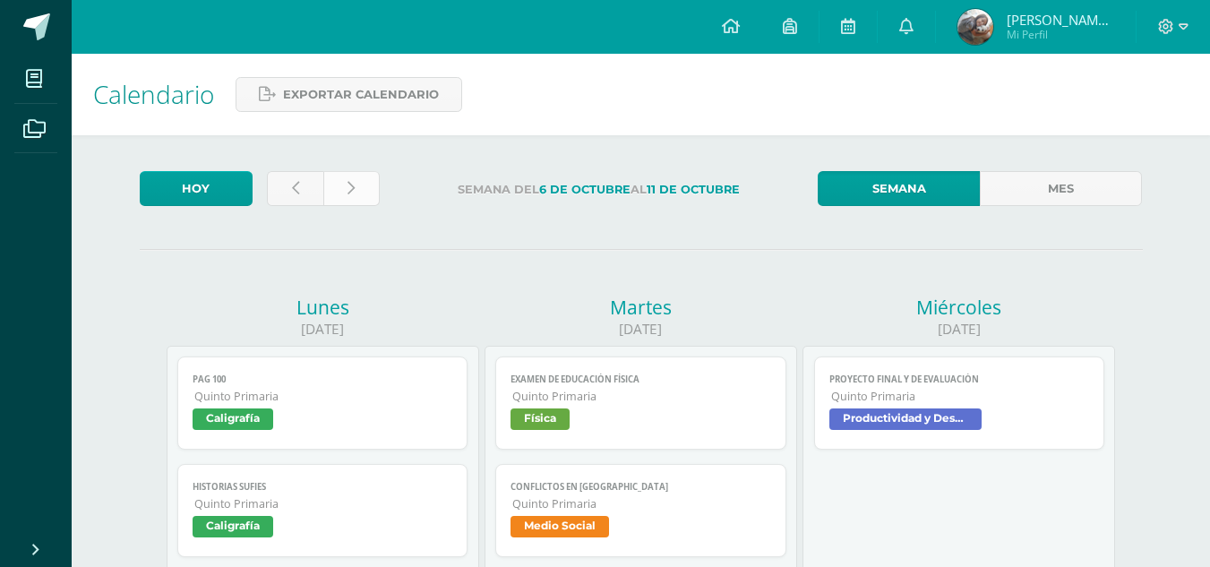
click at [348, 178] on link at bounding box center [351, 188] width 56 height 35
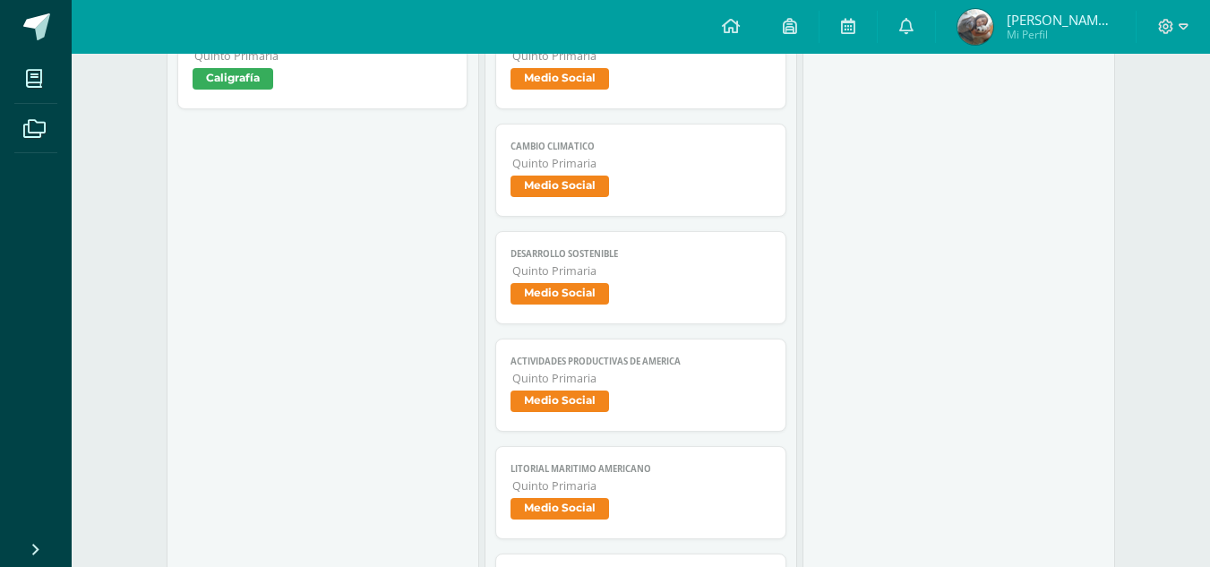
scroll to position [685, 0]
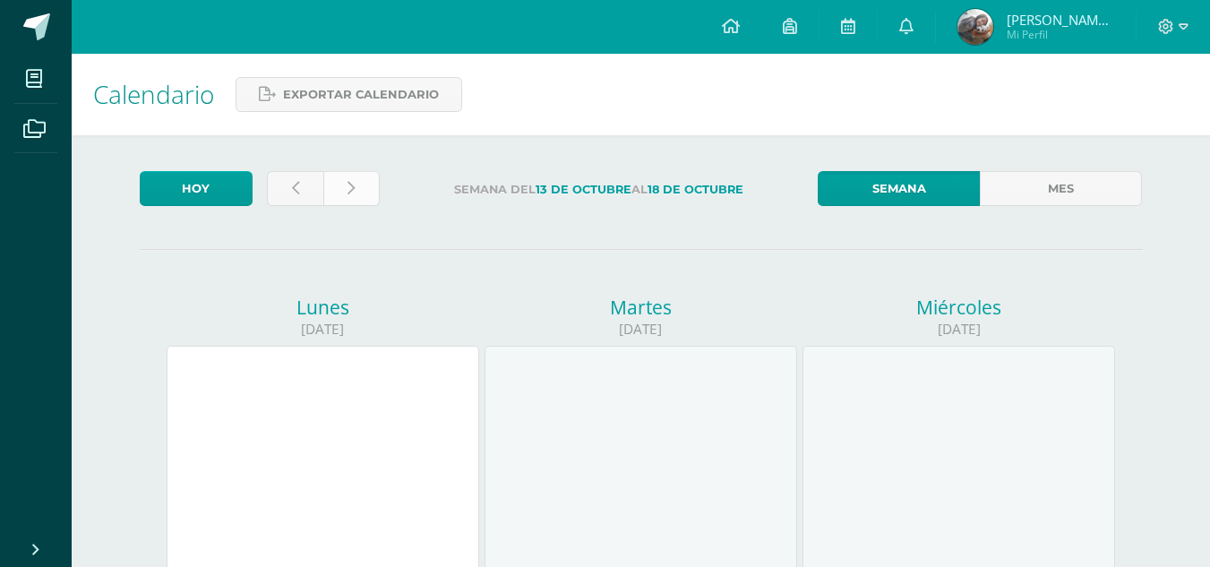
click at [377, 188] on link at bounding box center [351, 188] width 56 height 35
click at [349, 180] on link at bounding box center [351, 188] width 56 height 35
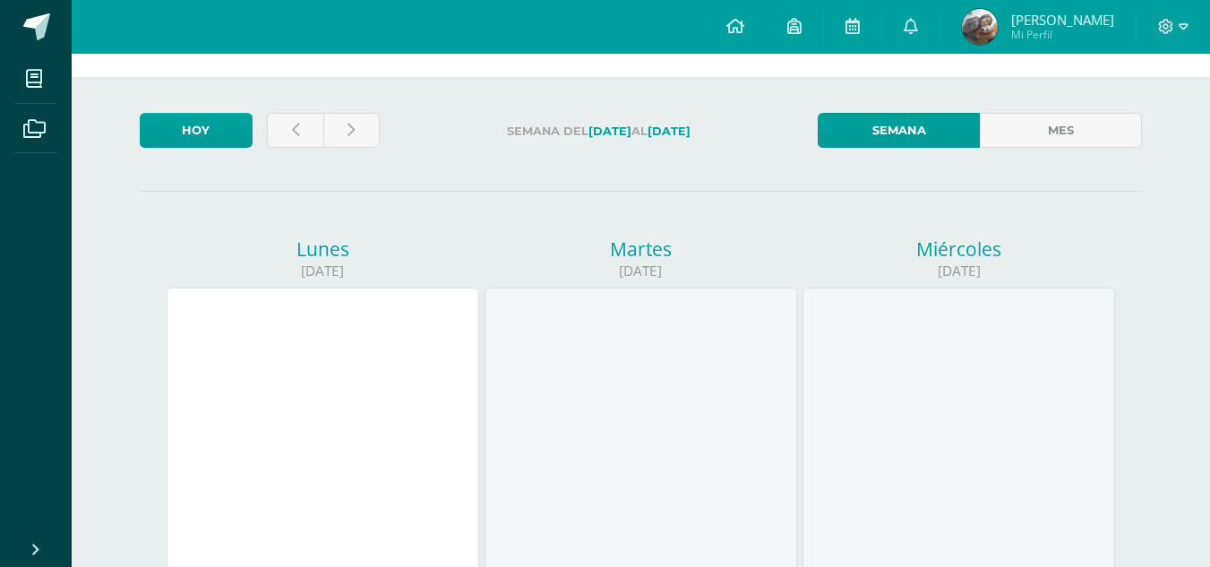
scroll to position [90, 0]
